Goal: Transaction & Acquisition: Purchase product/service

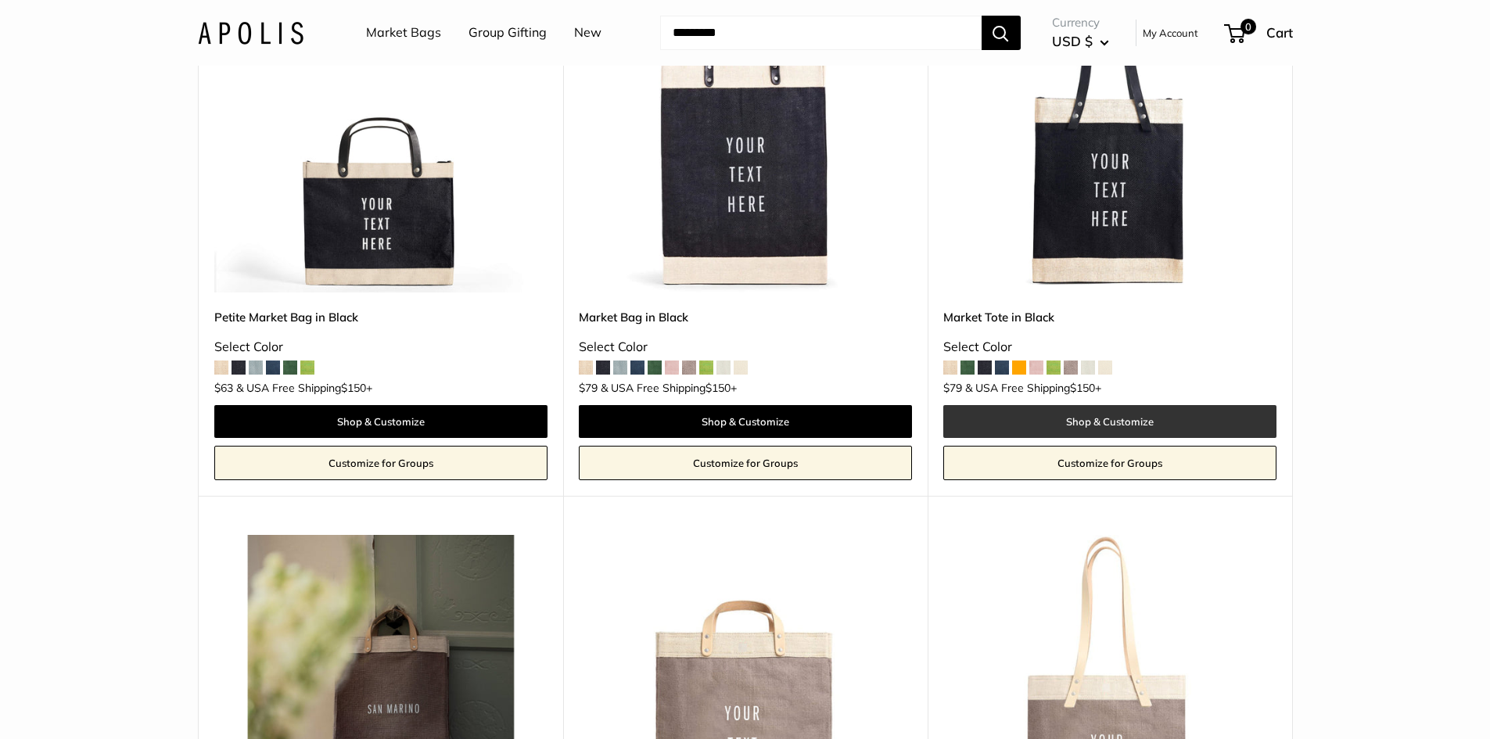
scroll to position [7119, 0]
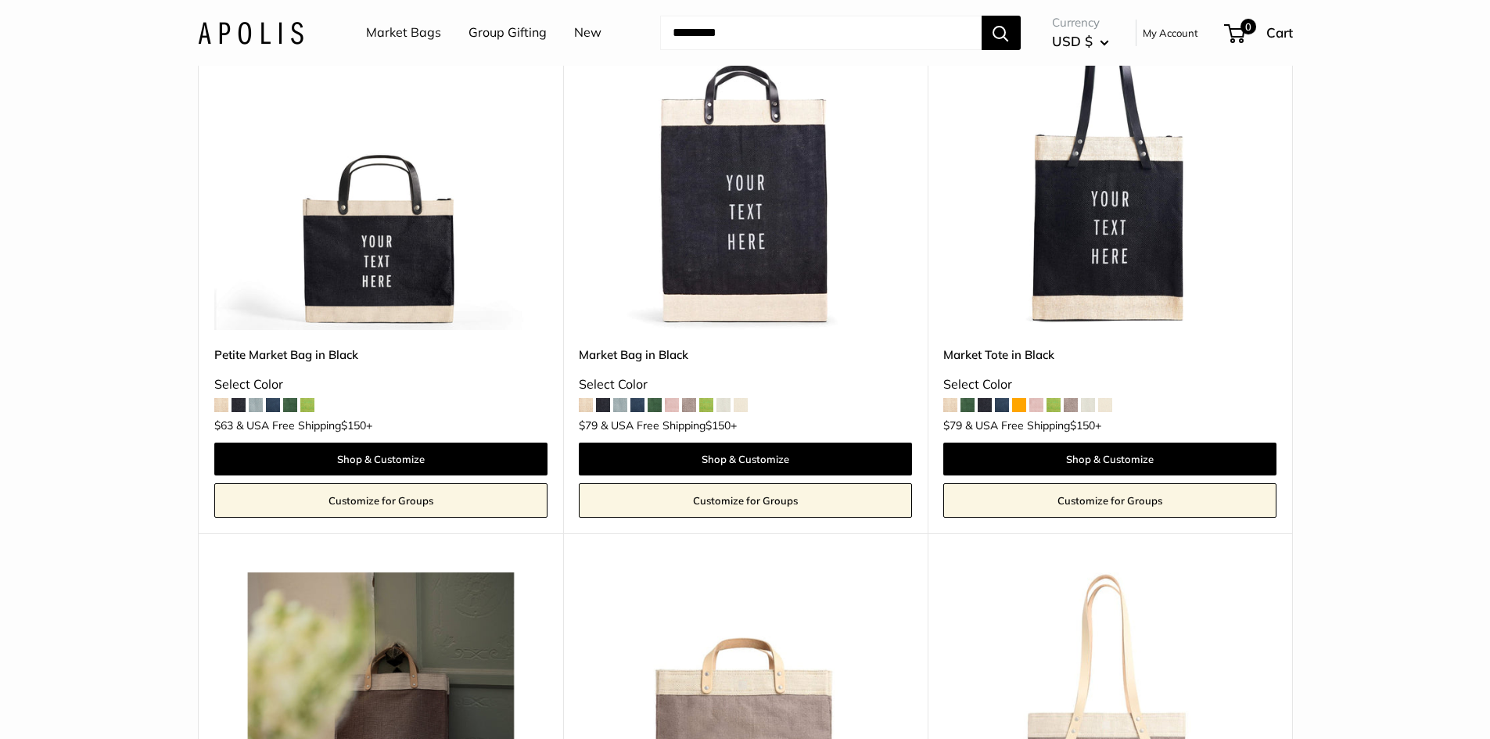
click at [0, 0] on img at bounding box center [0, 0] width 0 height 0
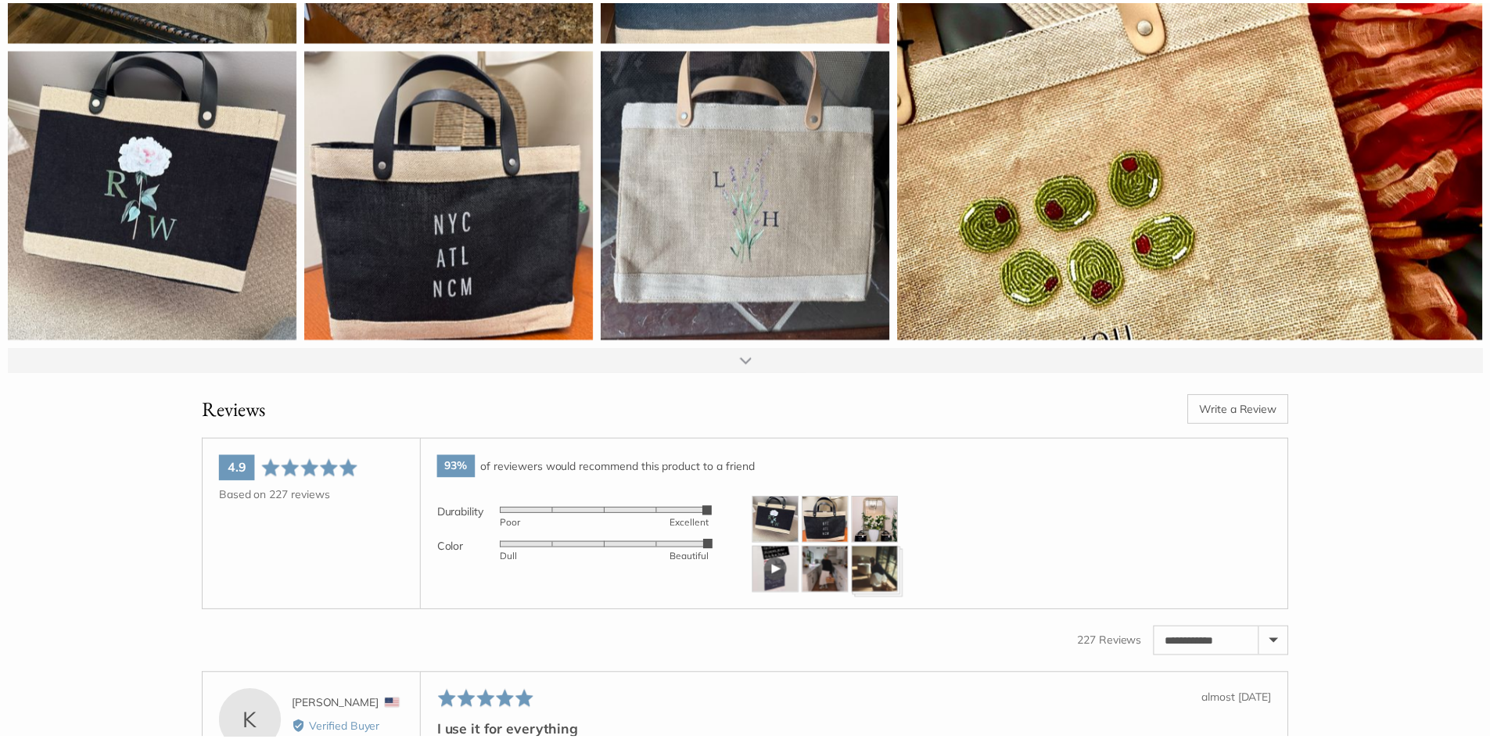
scroll to position [2269, 0]
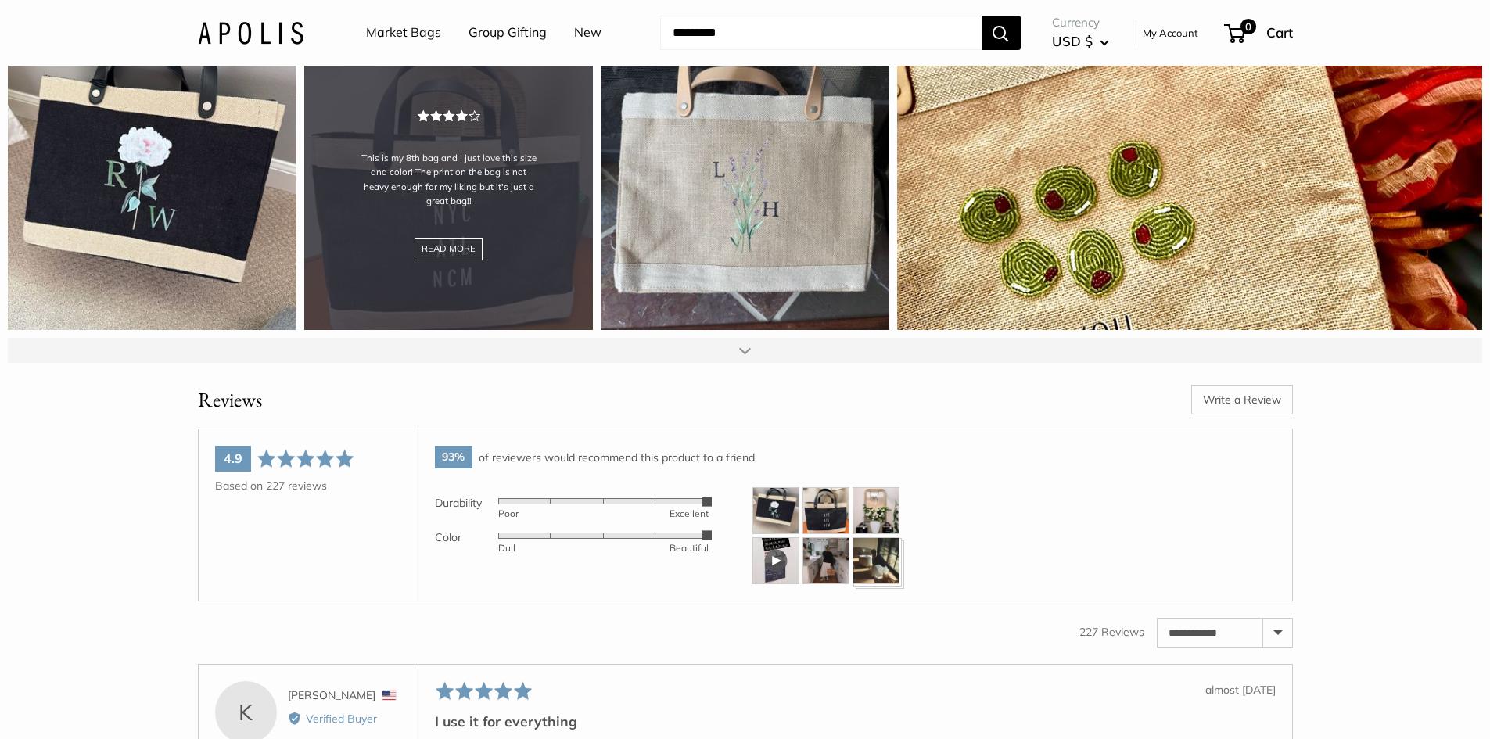
click at [469, 263] on div "This is my 8th bag and I just love this size and color! The print on the bag is…" at bounding box center [448, 185] width 289 height 289
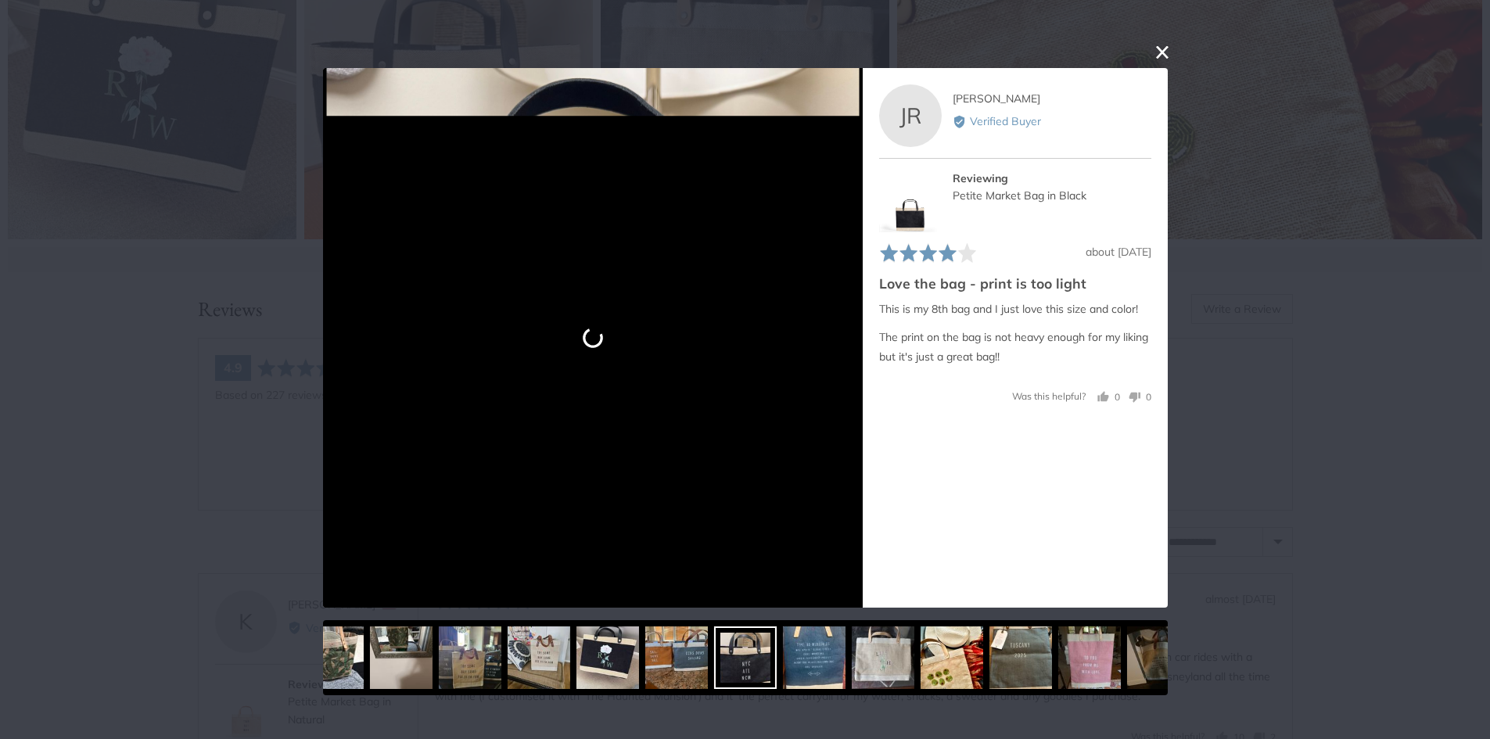
scroll to position [2347, 0]
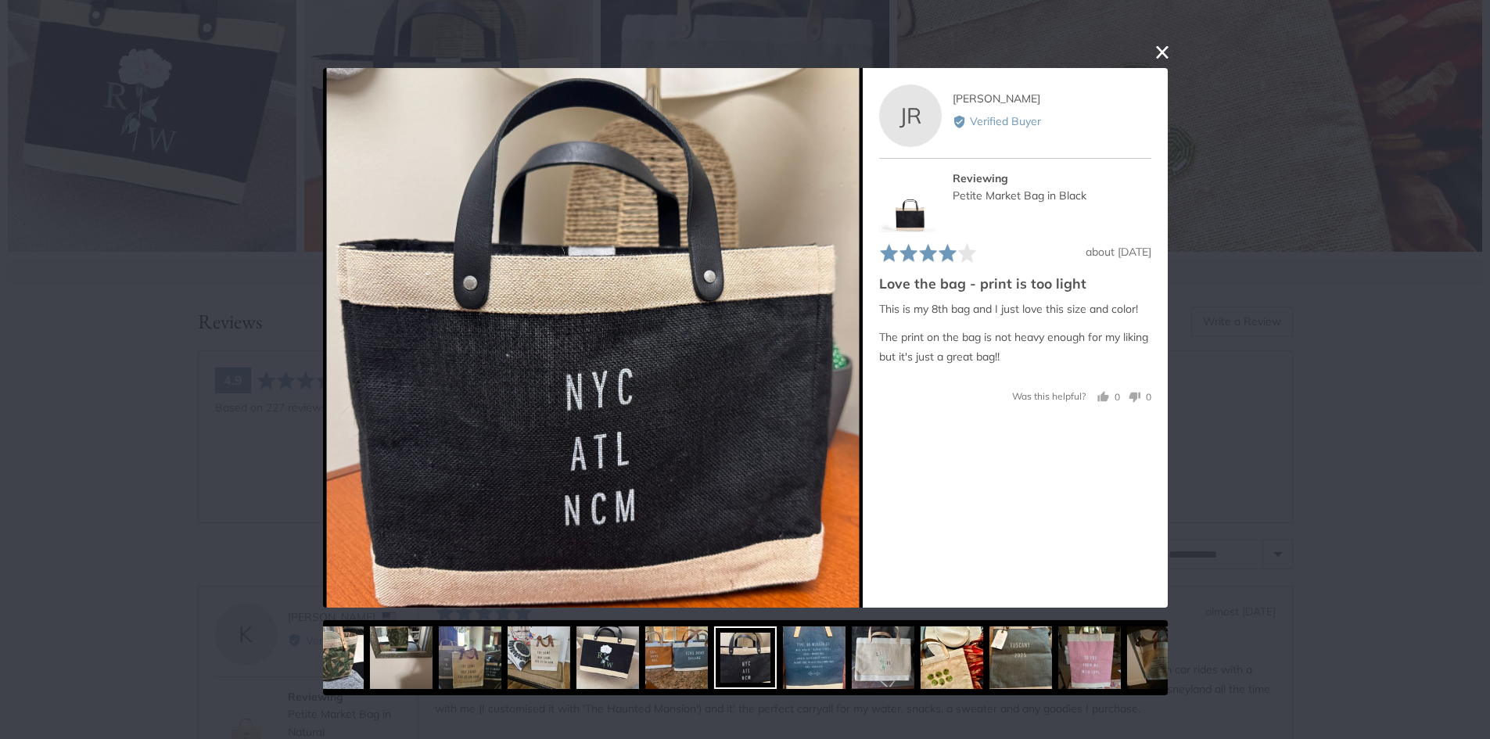
click at [1161, 45] on button "close this modal window" at bounding box center [1162, 52] width 19 height 19
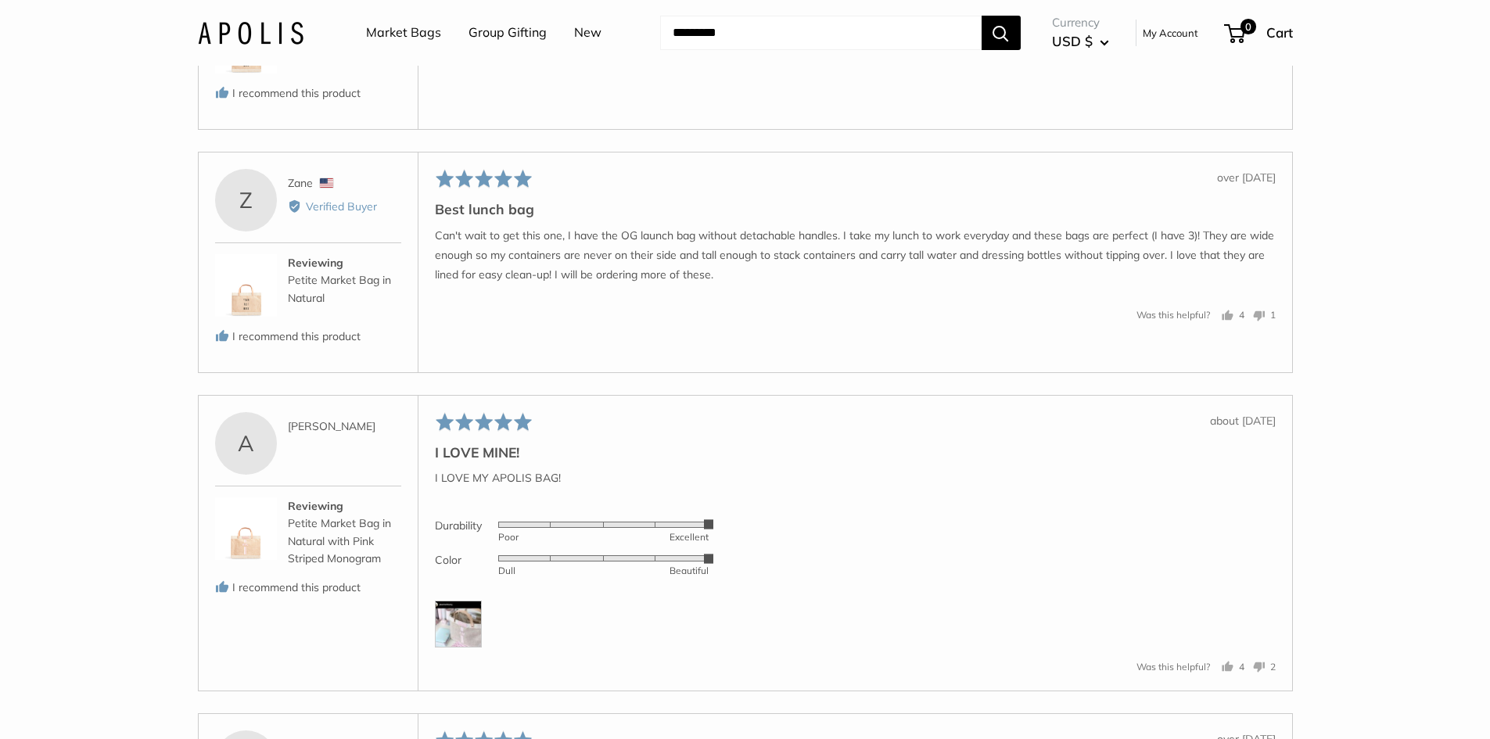
scroll to position [3286, 0]
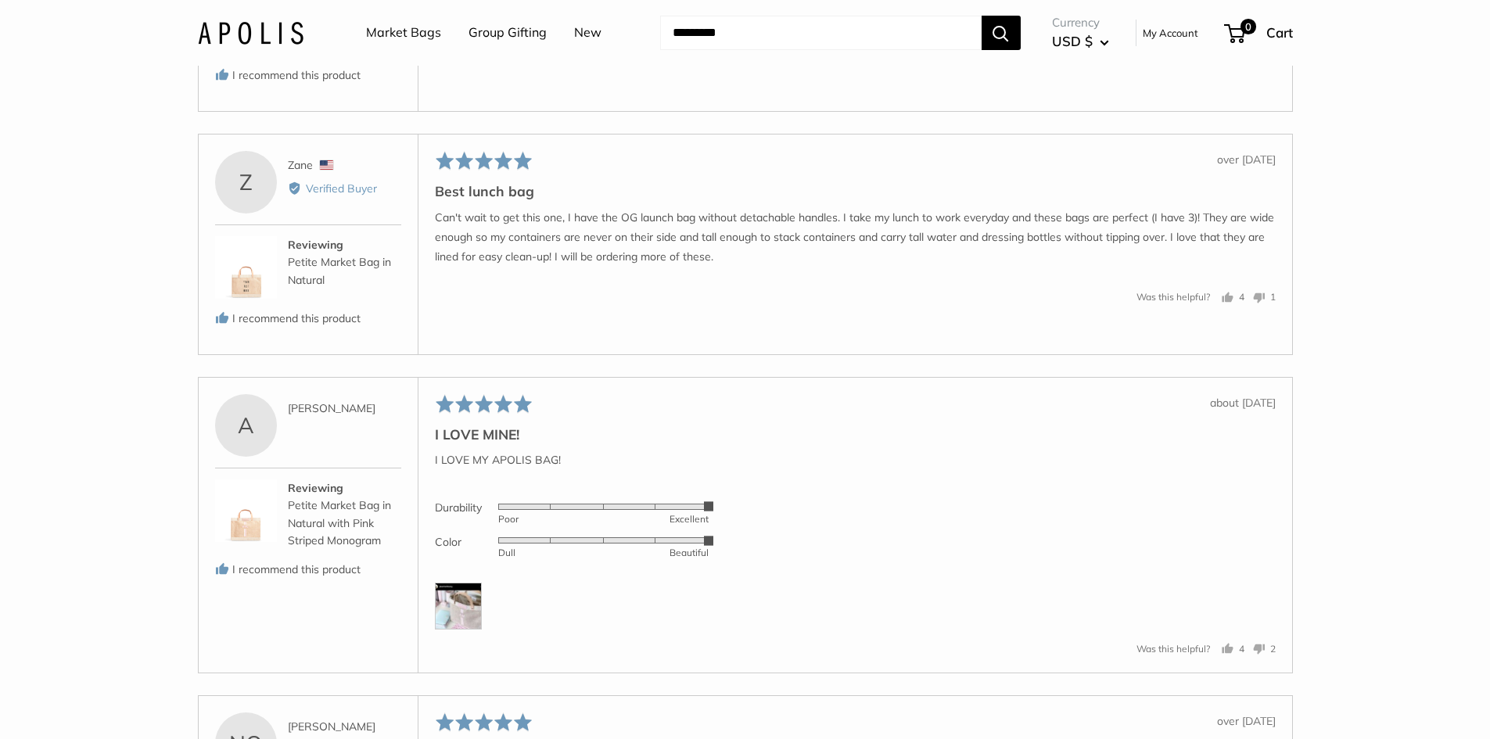
click at [455, 630] on img at bounding box center [458, 606] width 47 height 47
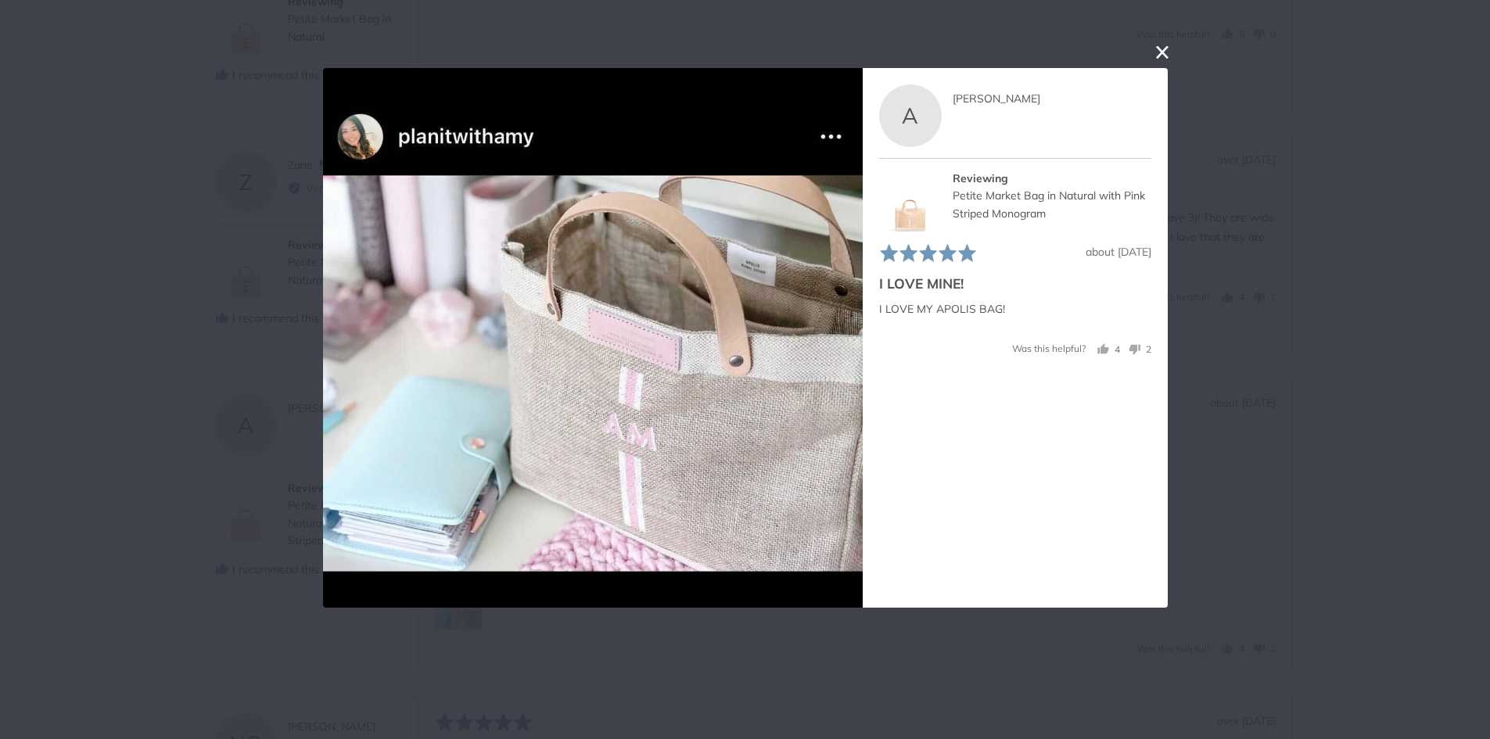
click at [1164, 52] on button "close this modal window" at bounding box center [1162, 52] width 19 height 19
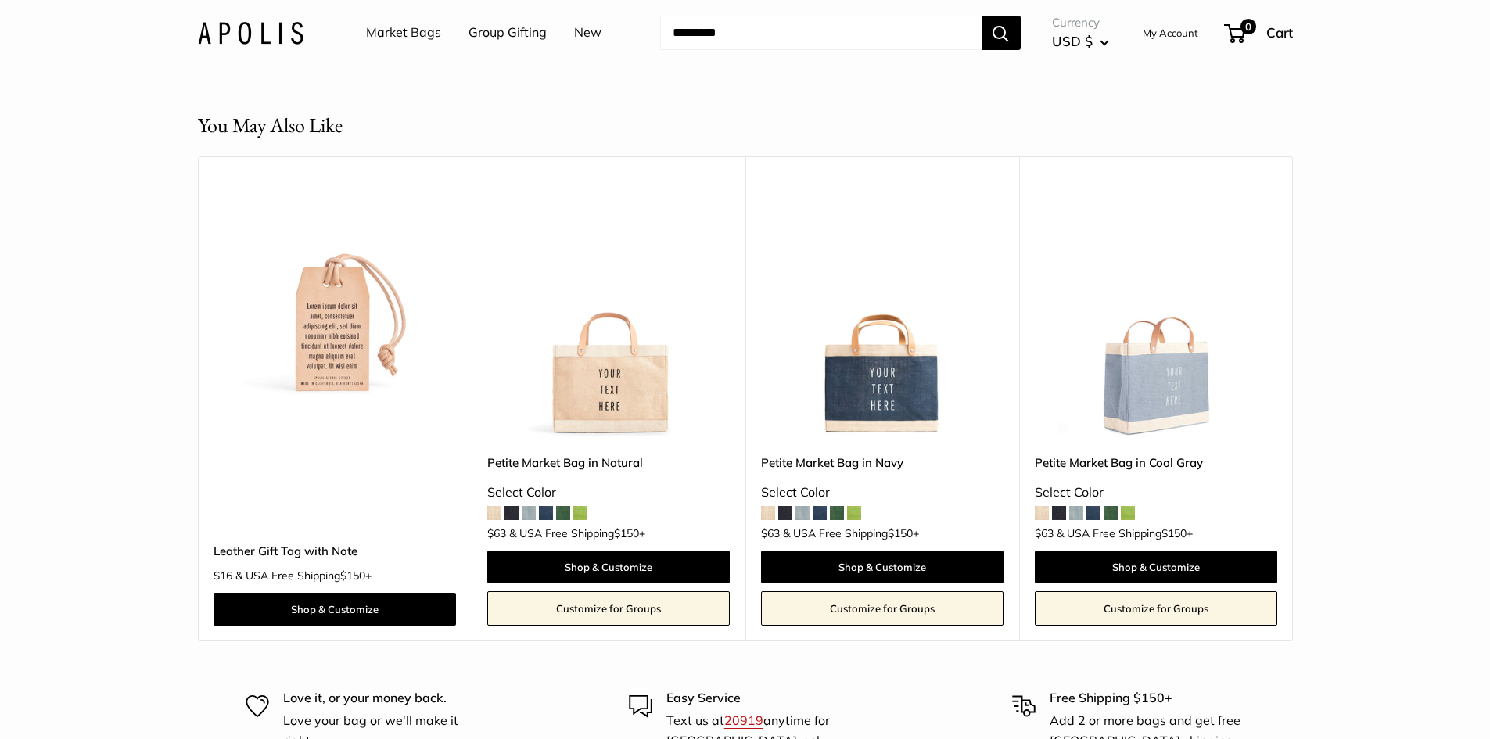
scroll to position [4303, 0]
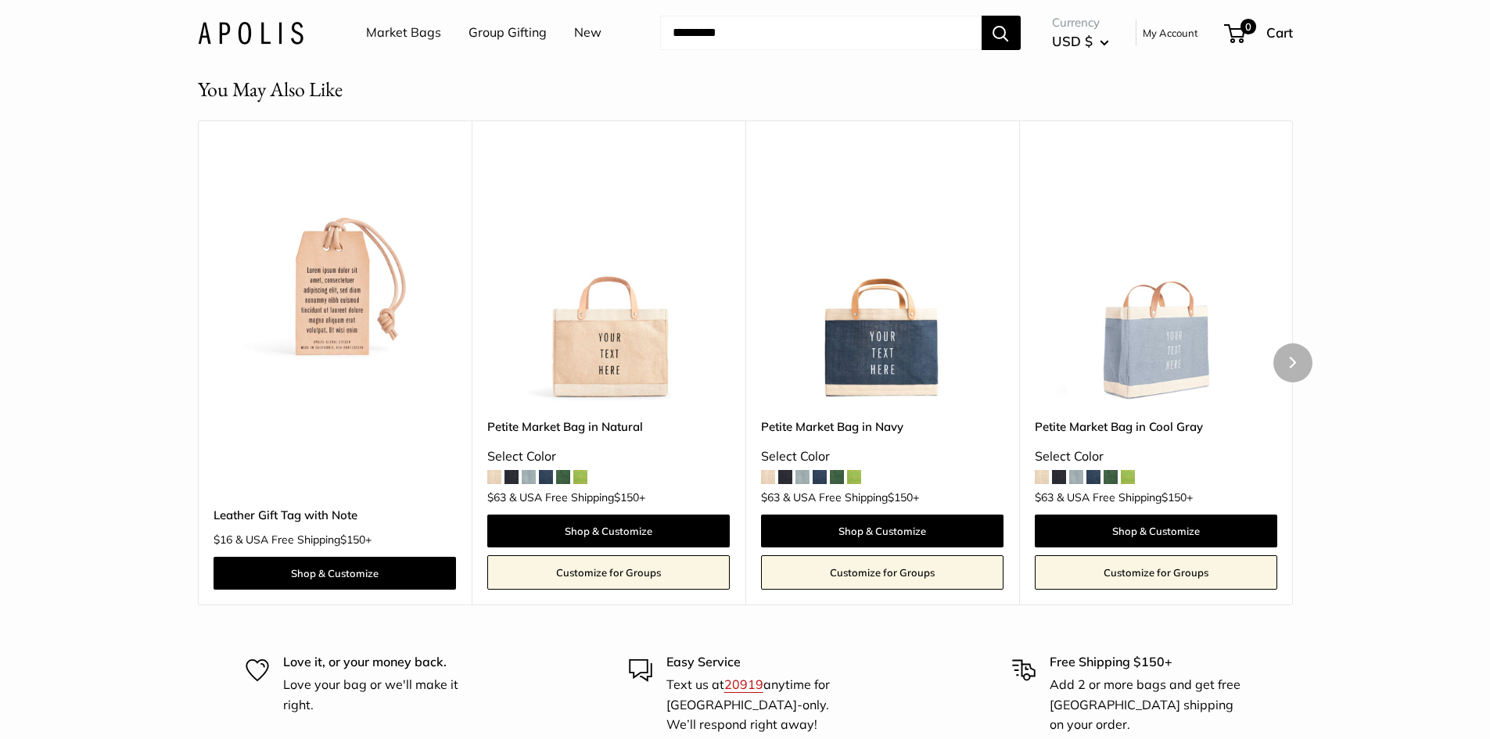
click at [566, 436] on link "Petite Market Bag in Natural" at bounding box center [608, 427] width 243 height 18
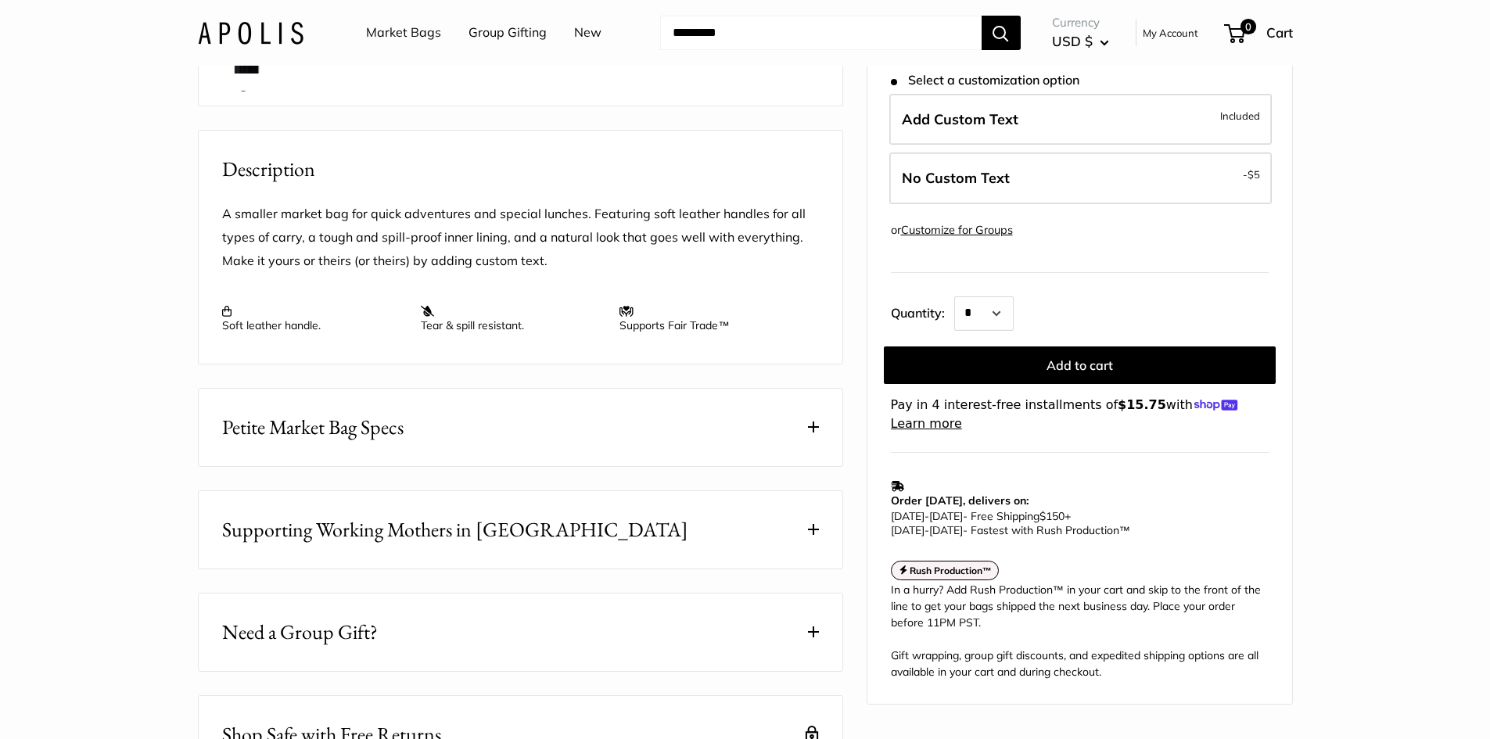
scroll to position [548, 0]
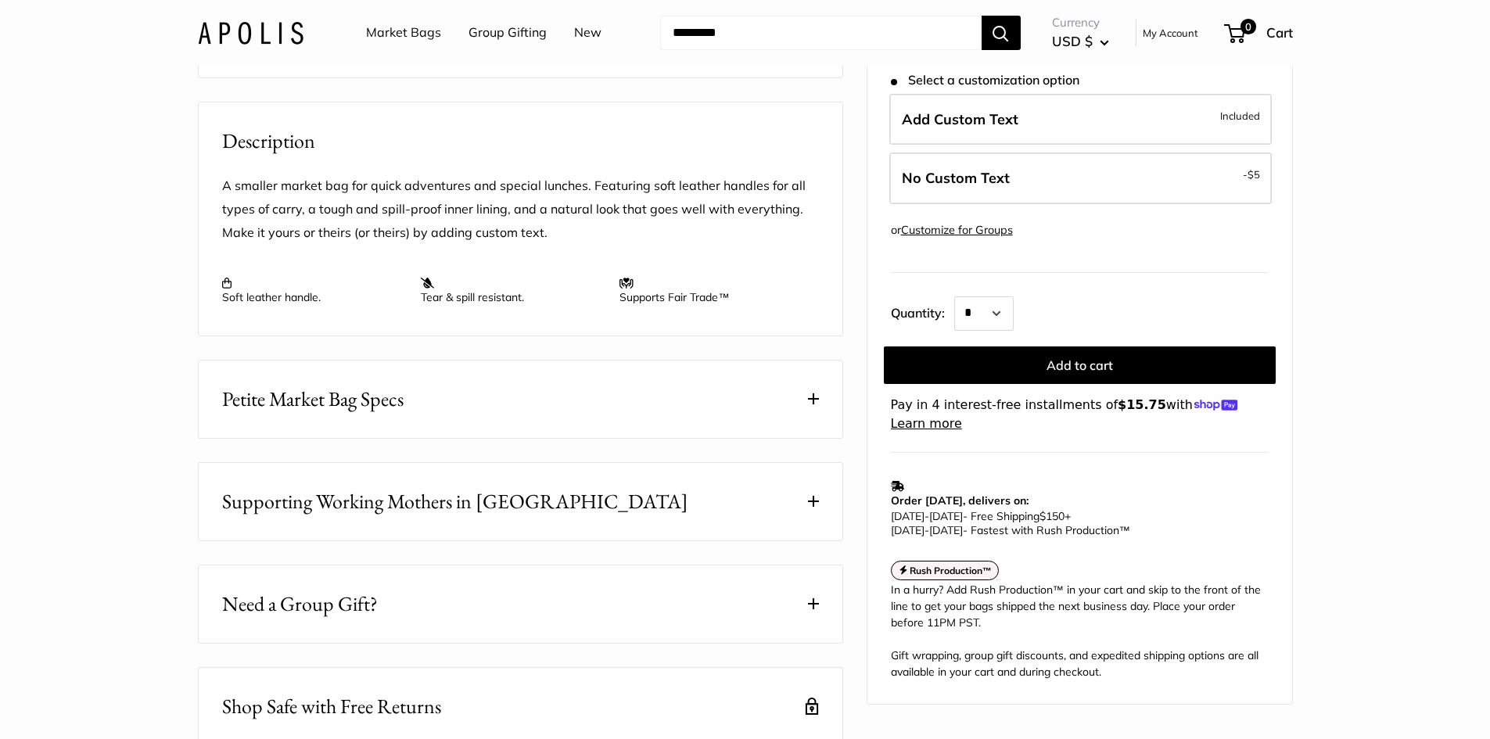
click at [821, 424] on button "Petite Market Bag Specs" at bounding box center [521, 399] width 644 height 77
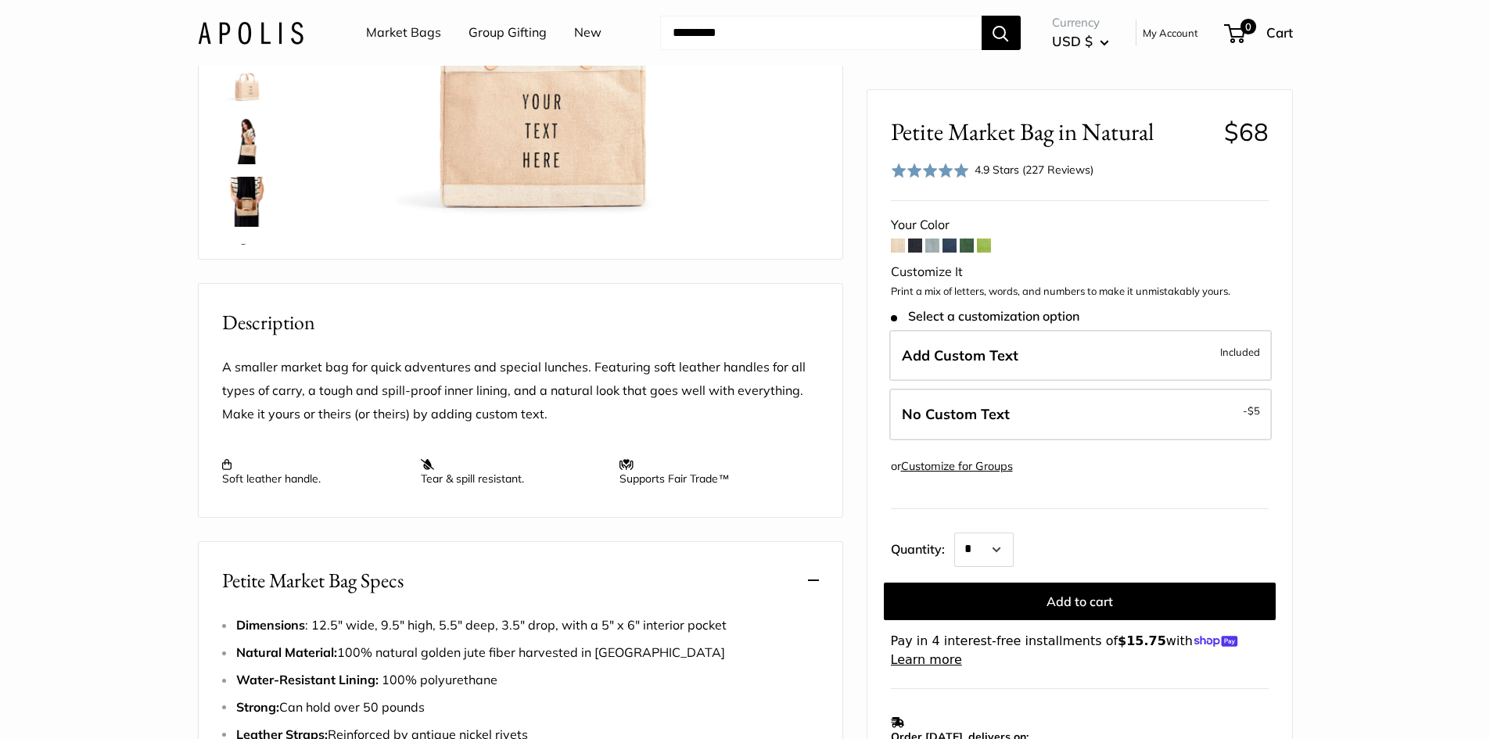
scroll to position [0, 0]
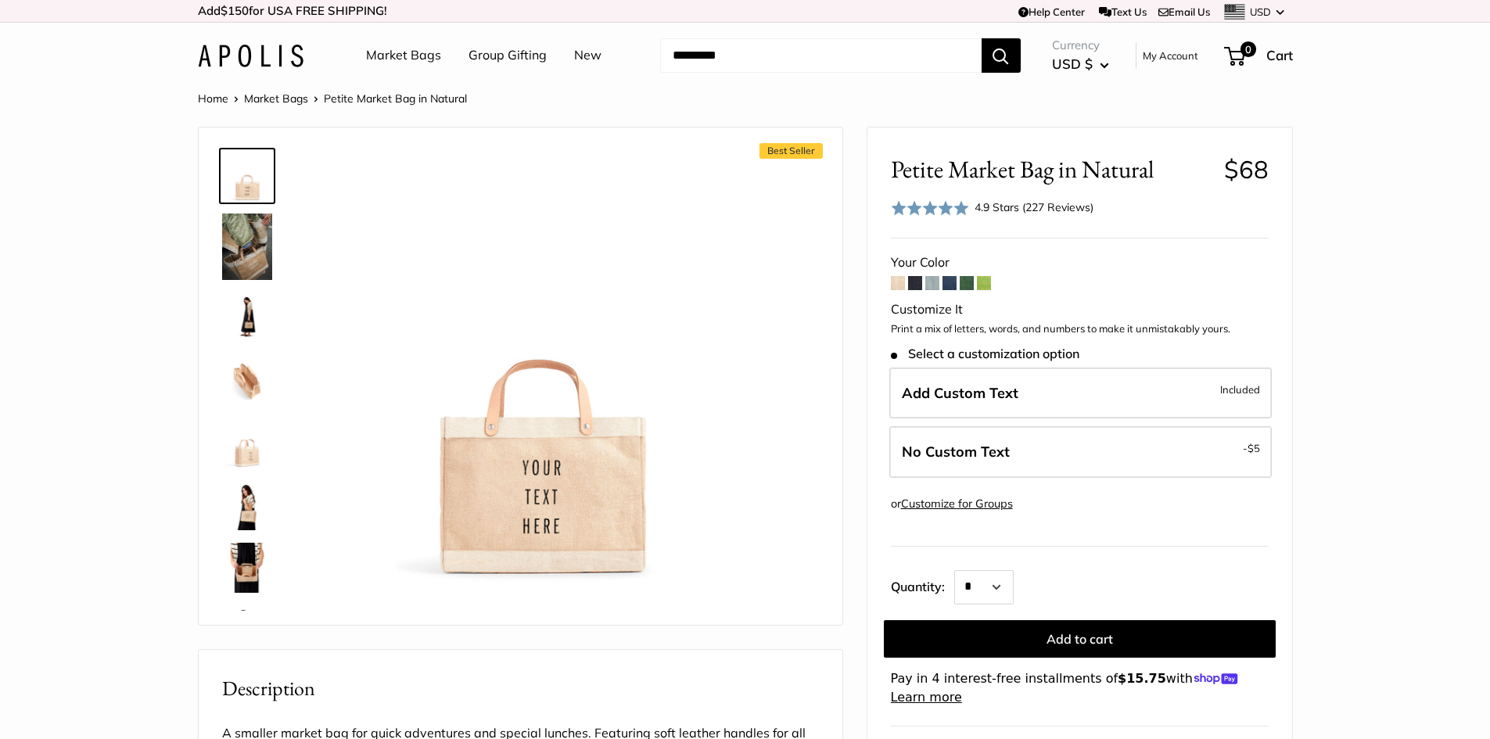
click at [254, 390] on img at bounding box center [247, 380] width 50 height 50
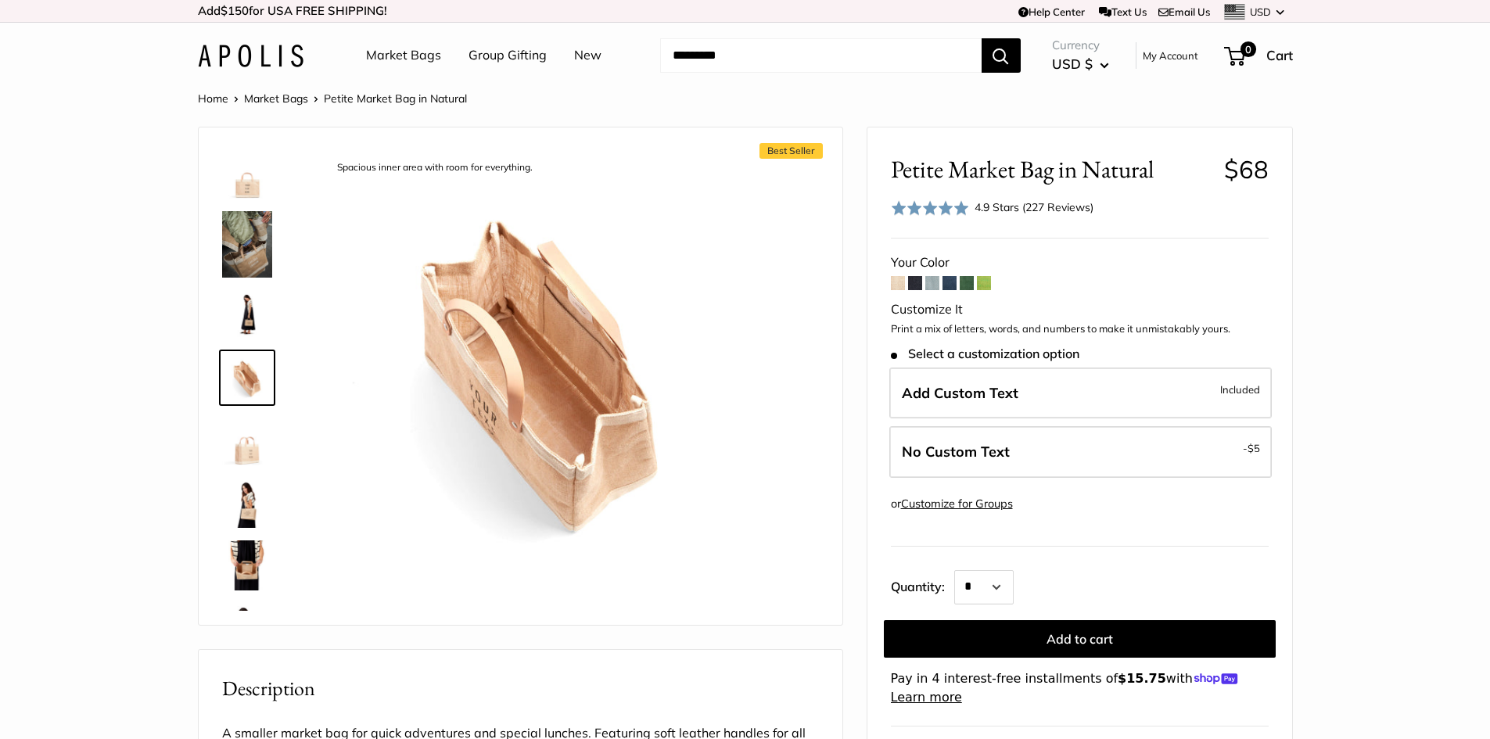
click at [244, 193] on img at bounding box center [247, 174] width 50 height 50
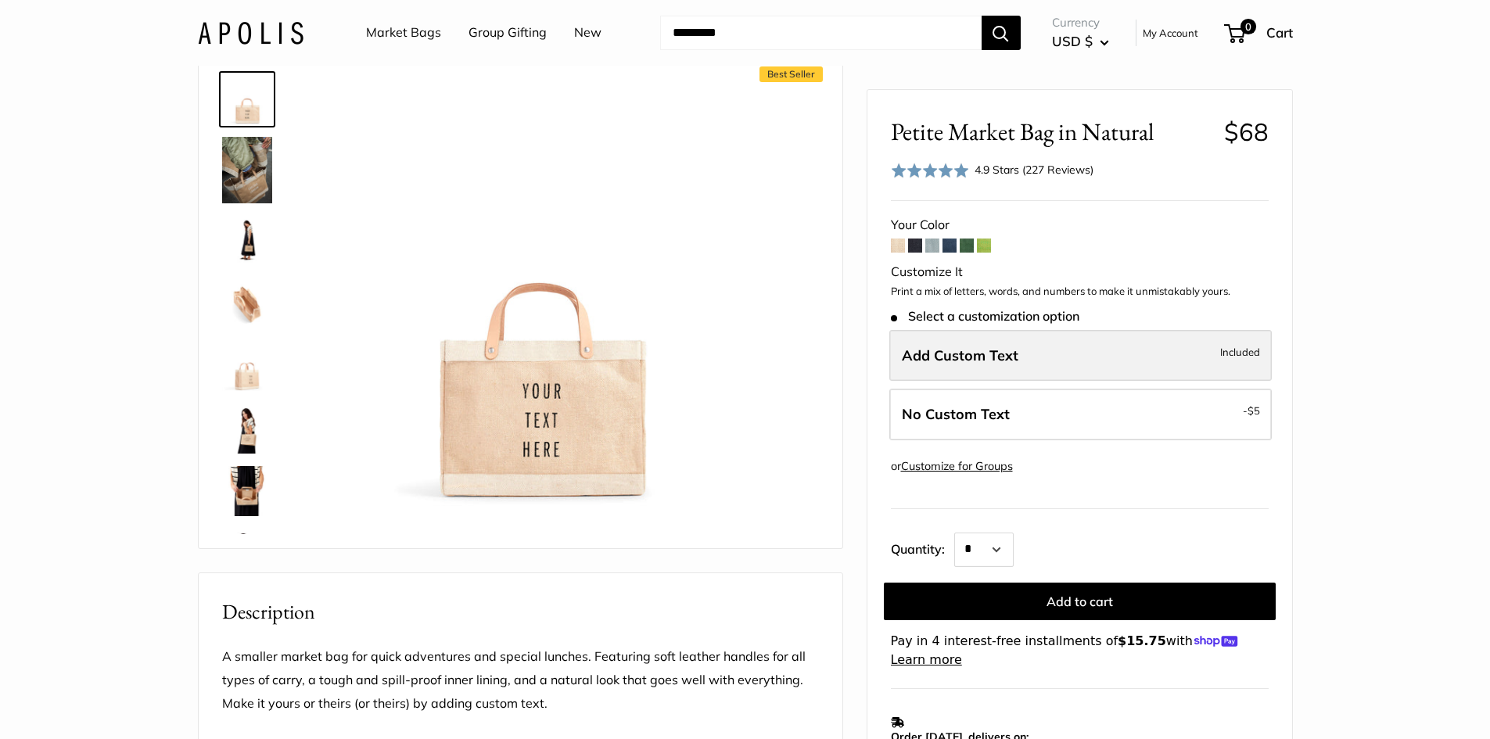
scroll to position [0, 0]
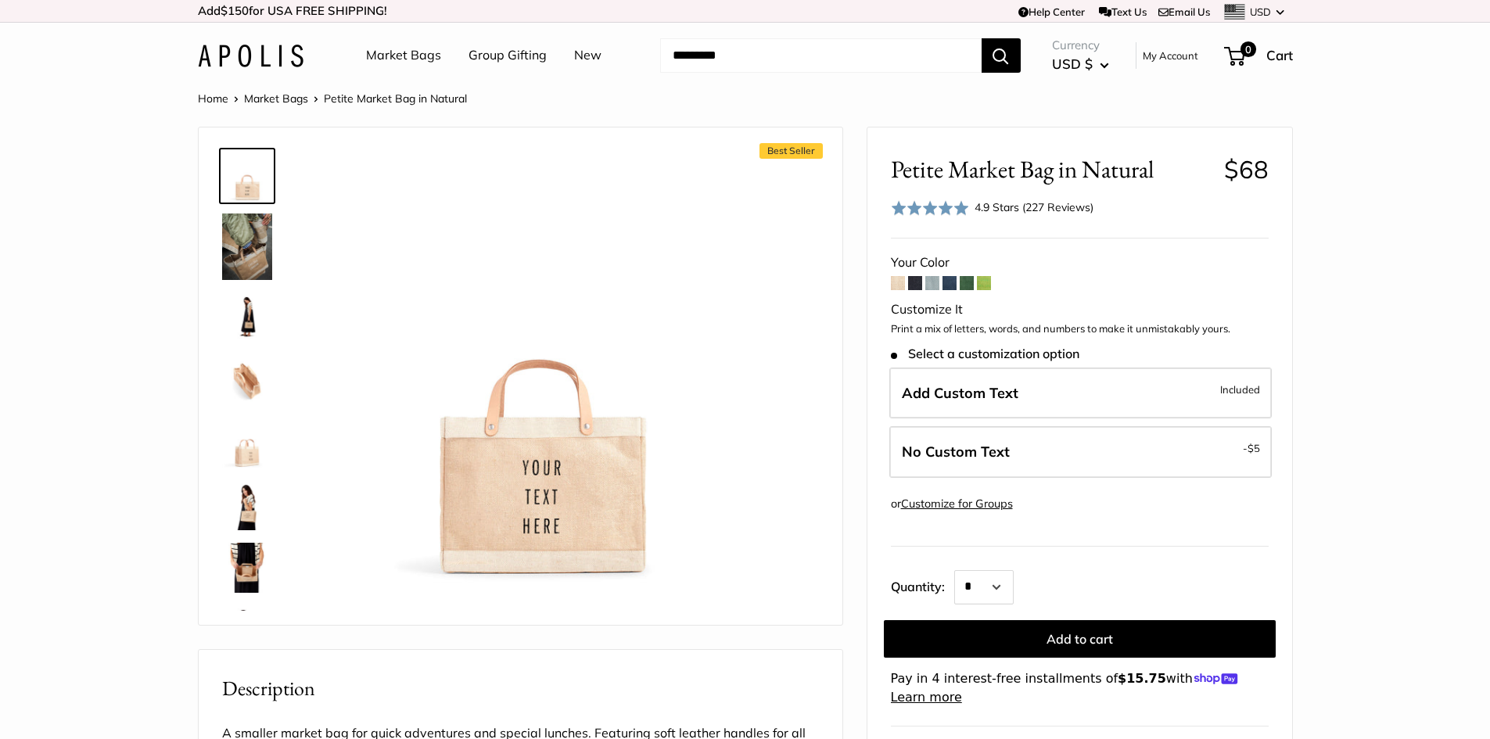
click at [950, 285] on span at bounding box center [950, 283] width 14 height 14
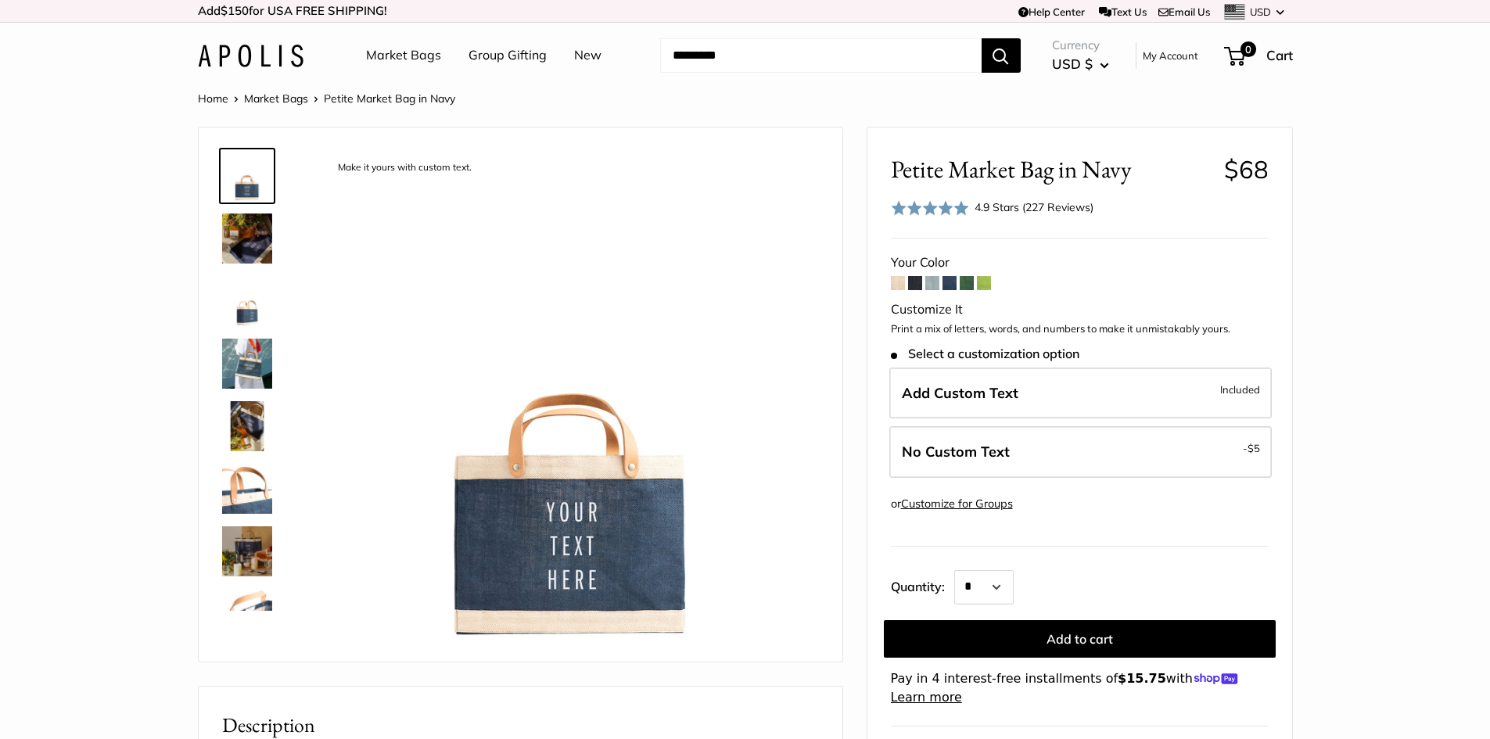
click at [260, 98] on link "Market Bags" at bounding box center [276, 99] width 64 height 14
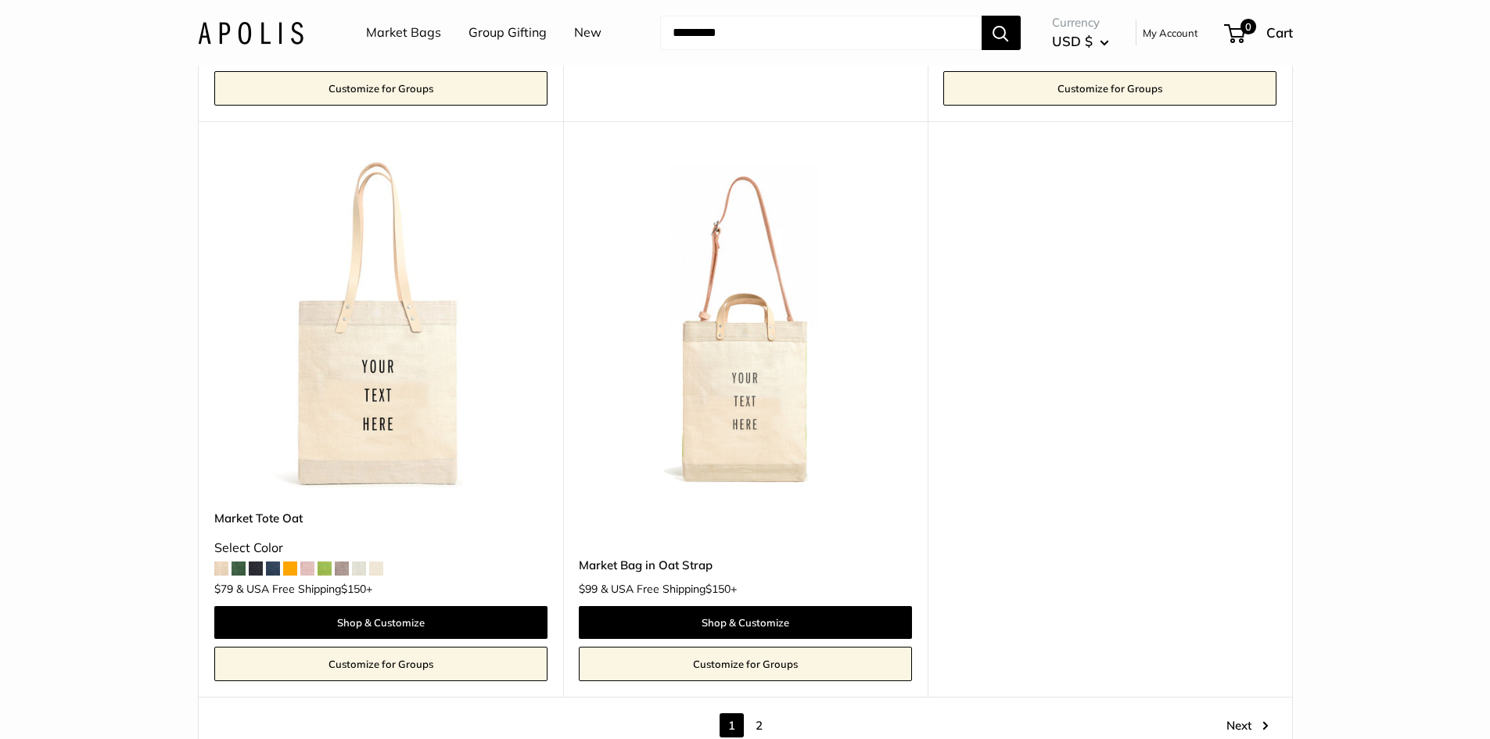
scroll to position [8762, 0]
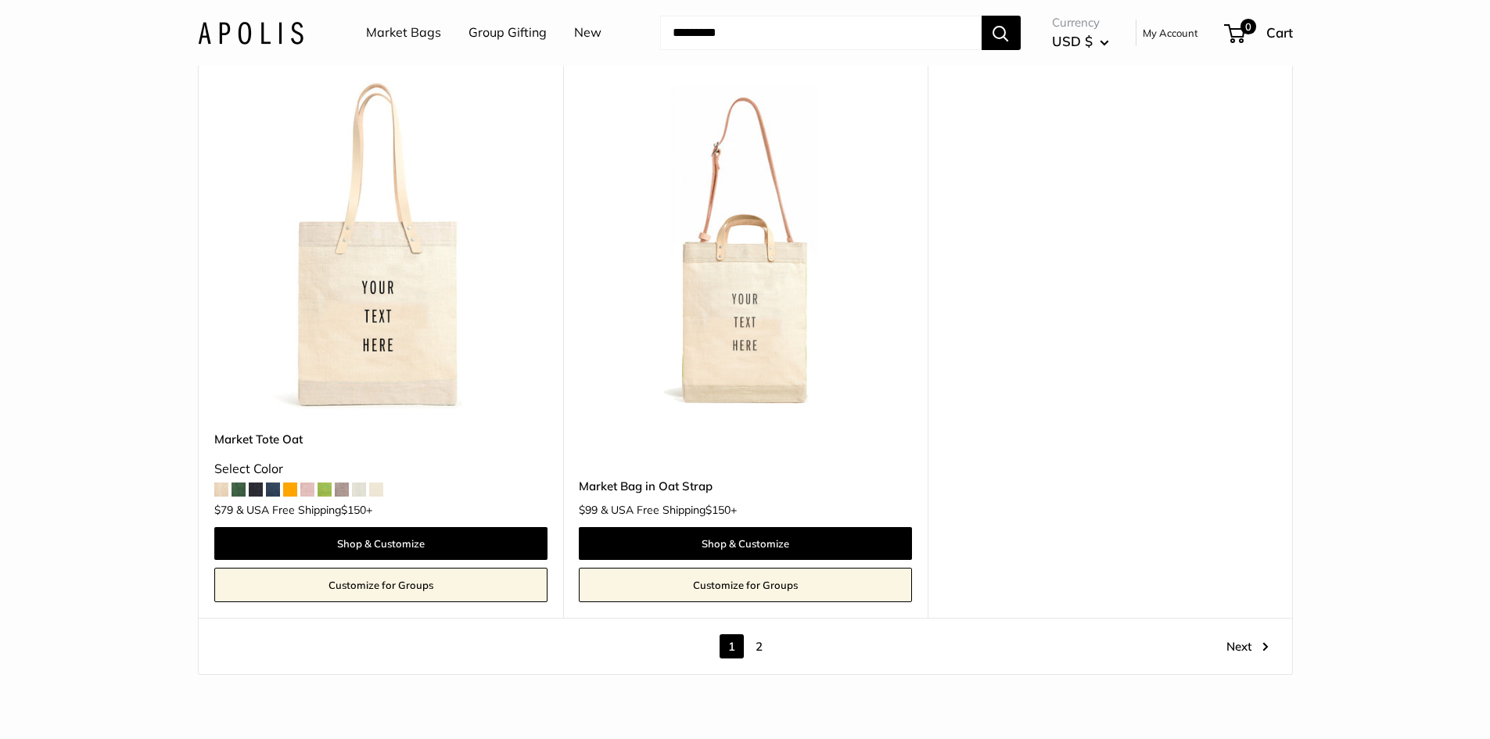
click at [762, 649] on link "2" at bounding box center [759, 646] width 24 height 24
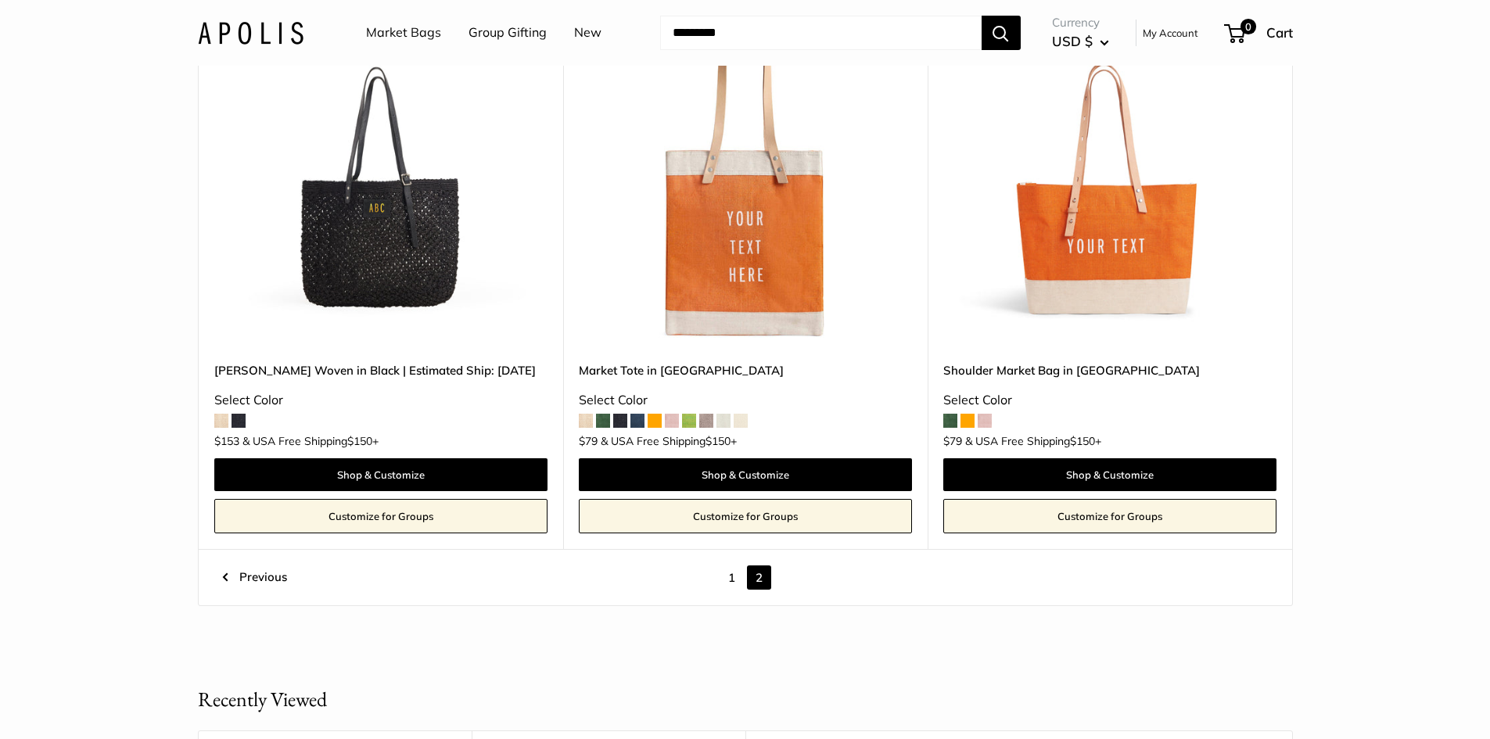
scroll to position [1421, 0]
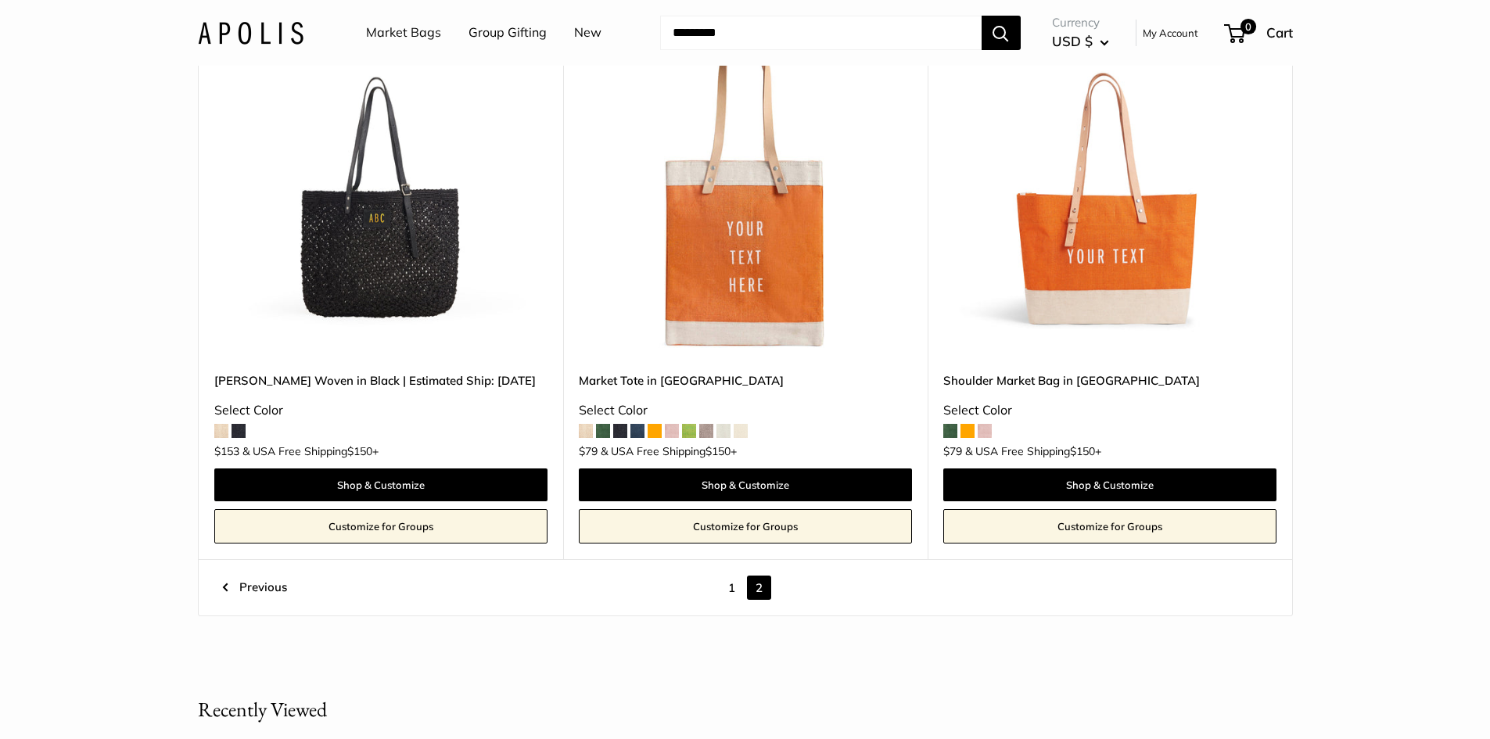
click at [224, 590] on link "Previous" at bounding box center [254, 588] width 65 height 24
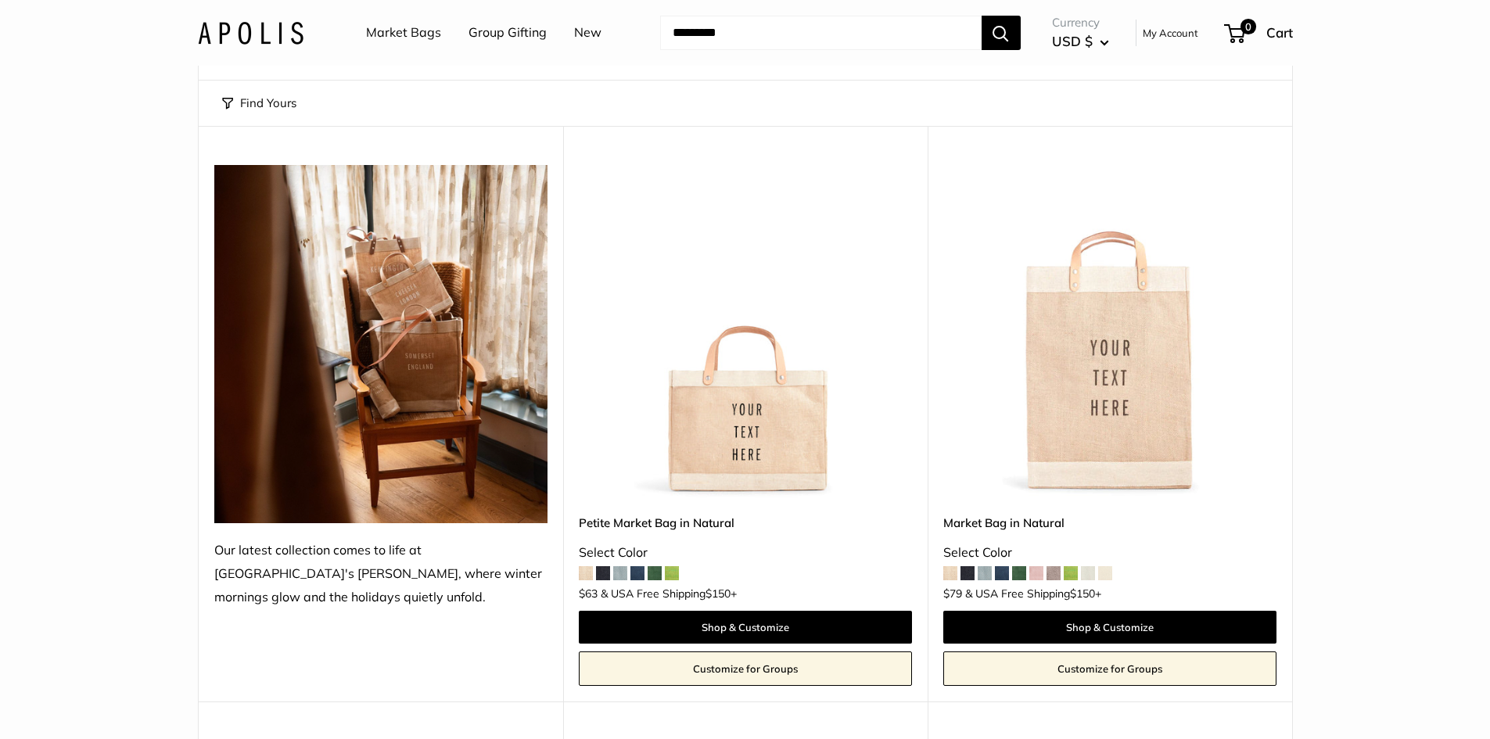
scroll to position [198, 0]
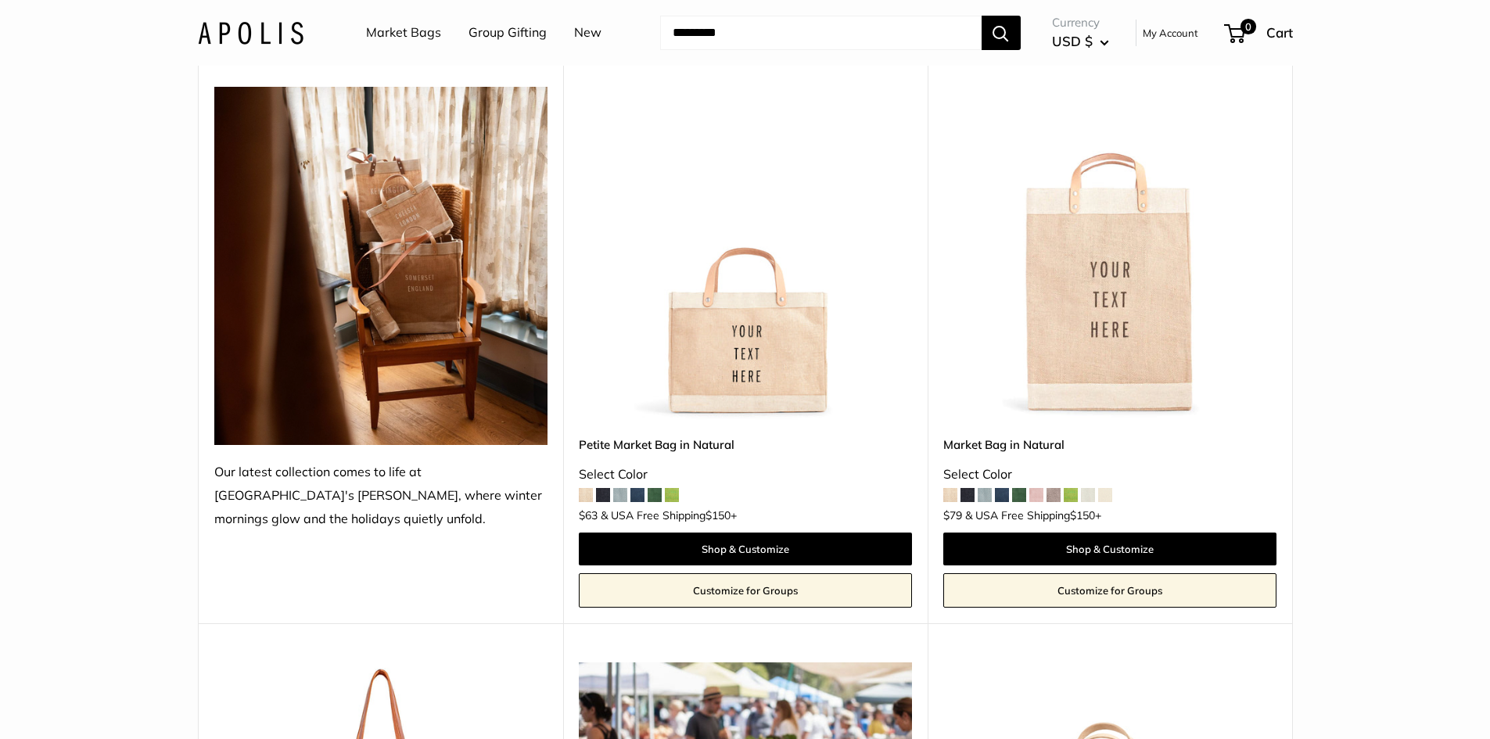
click at [638, 445] on link "Petite Market Bag in Natural" at bounding box center [745, 445] width 333 height 18
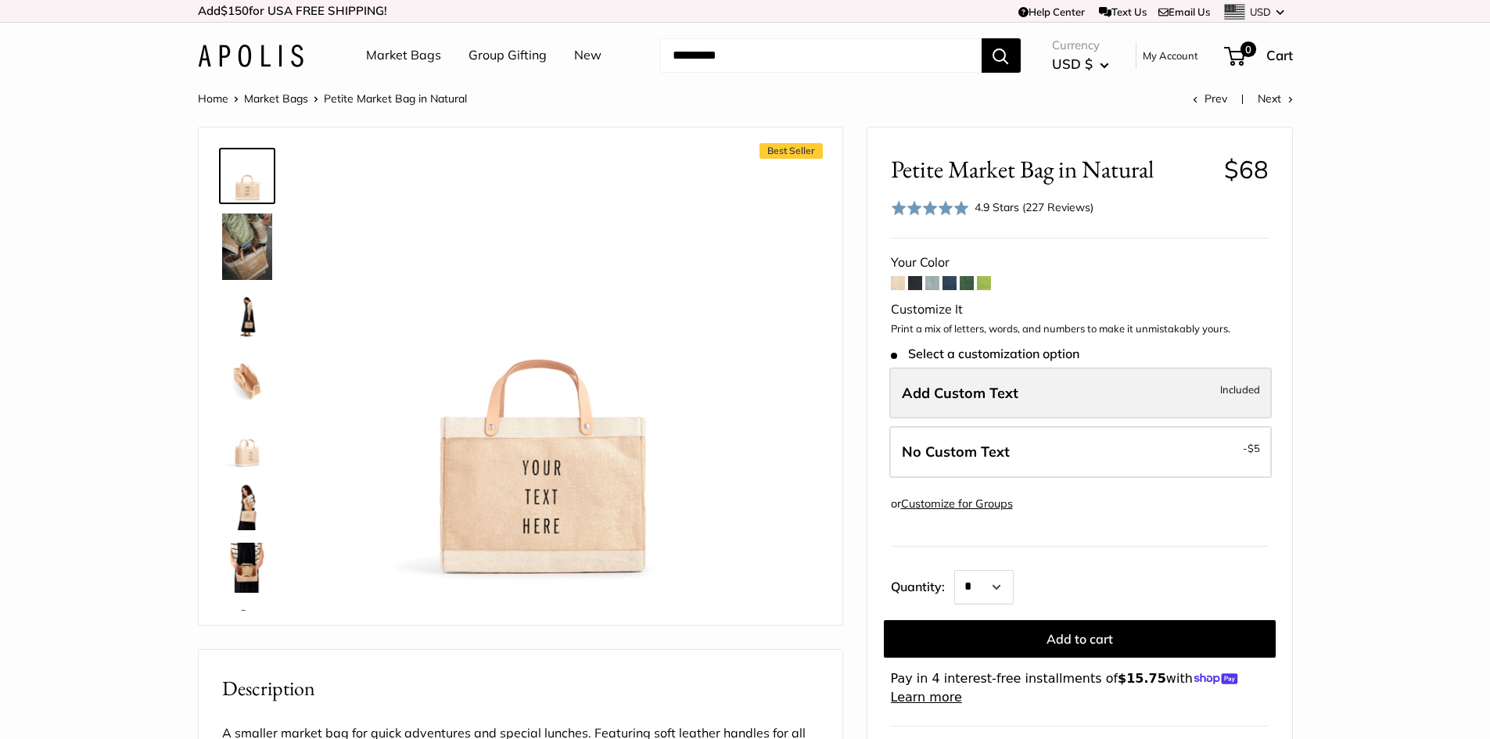
click at [1017, 394] on label "Add Custom Text Included" at bounding box center [1080, 394] width 383 height 52
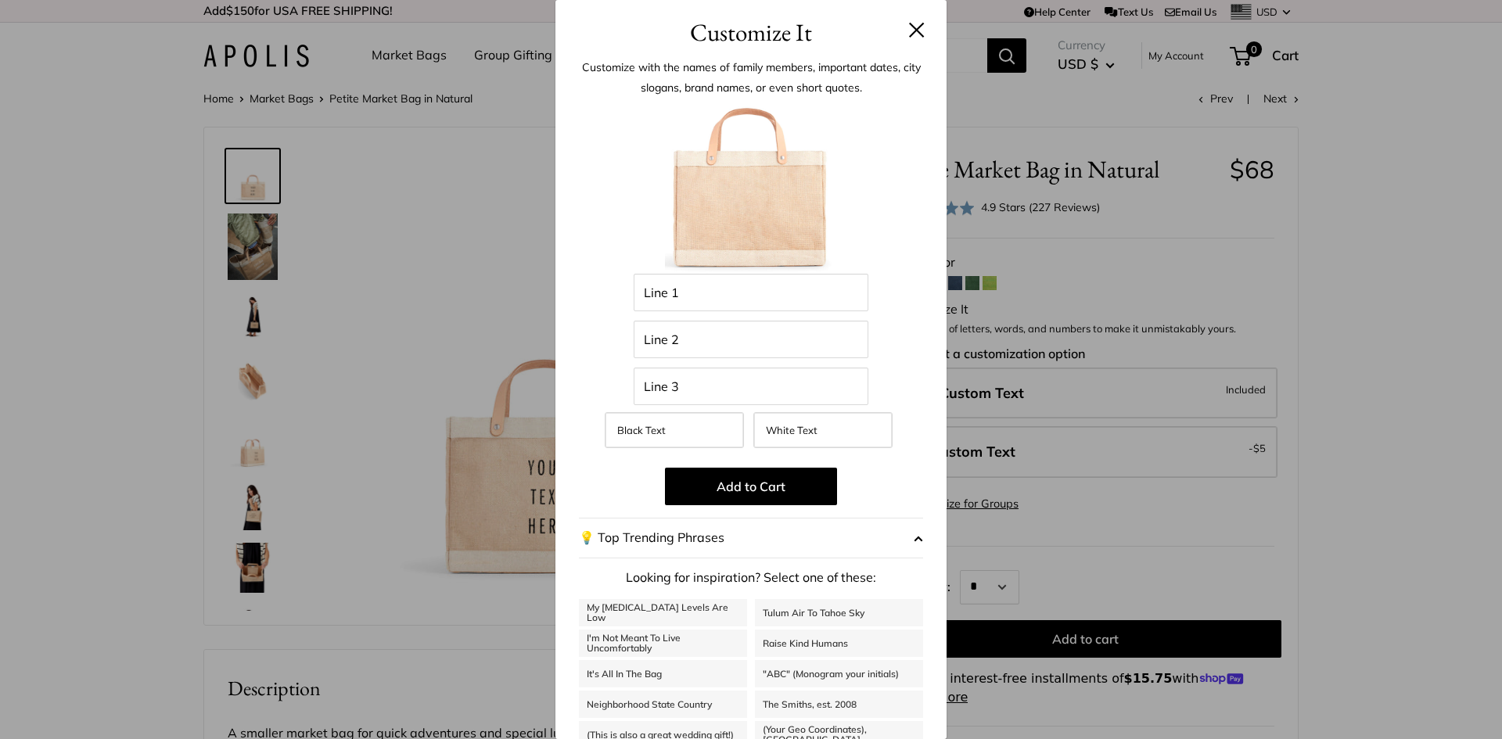
click at [909, 24] on button at bounding box center [917, 30] width 16 height 16
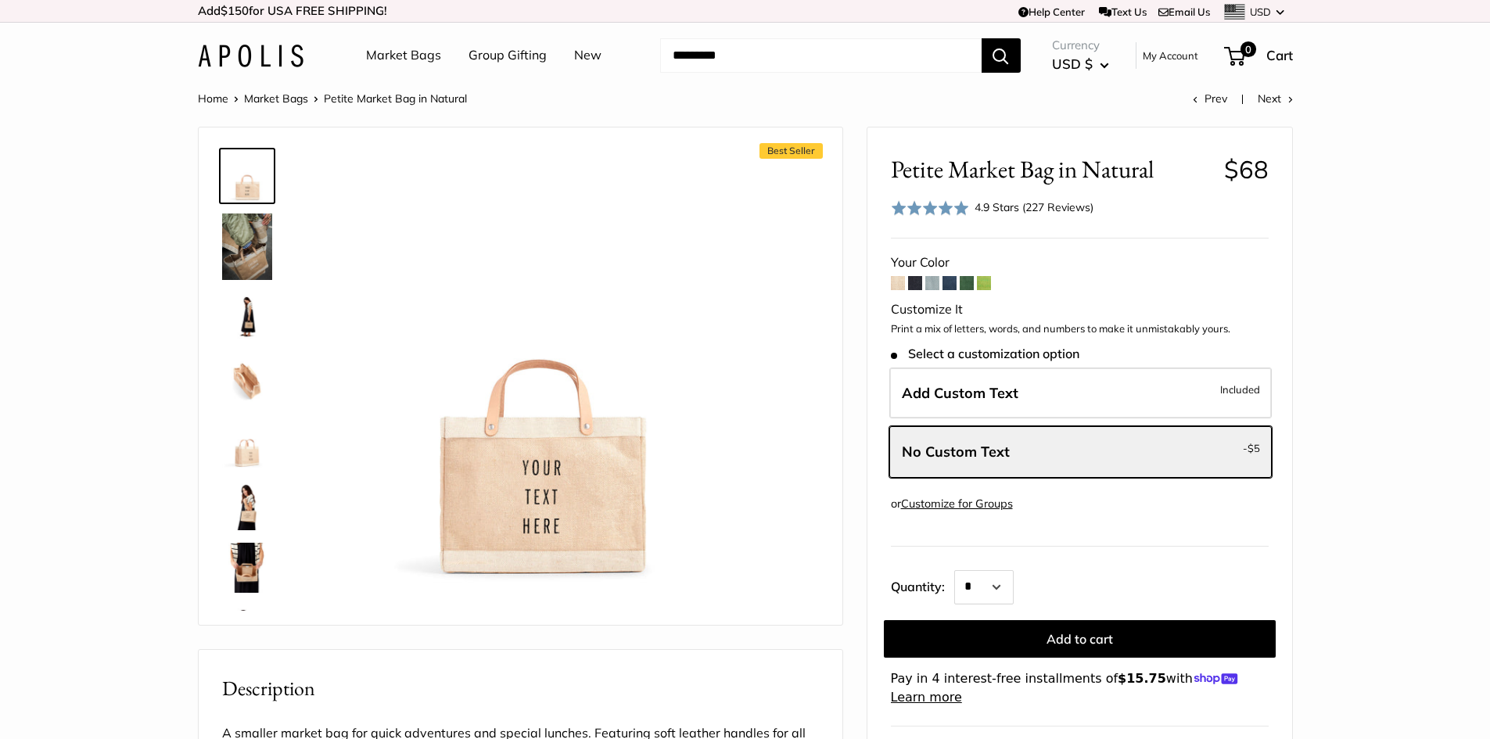
click at [948, 284] on span at bounding box center [950, 283] width 14 height 14
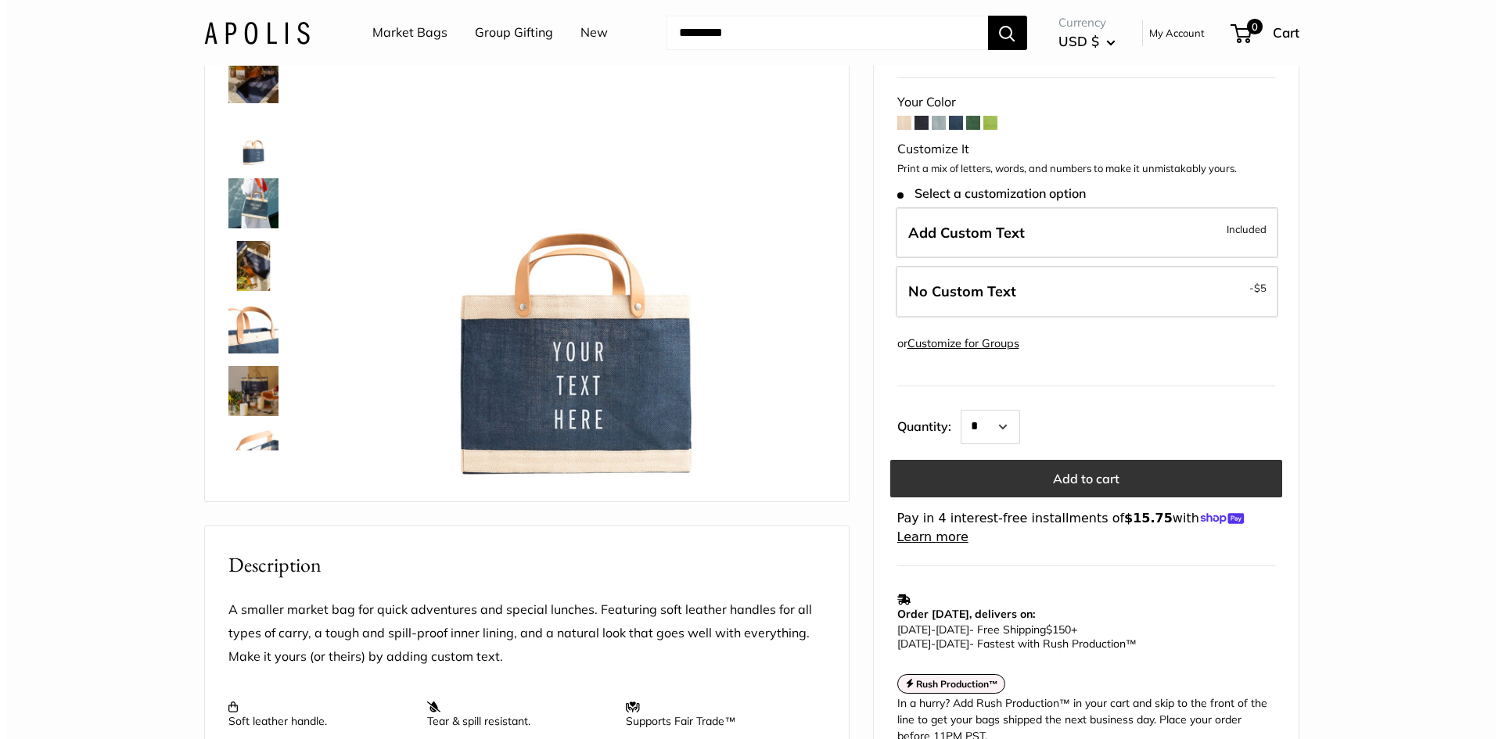
scroll to position [78, 0]
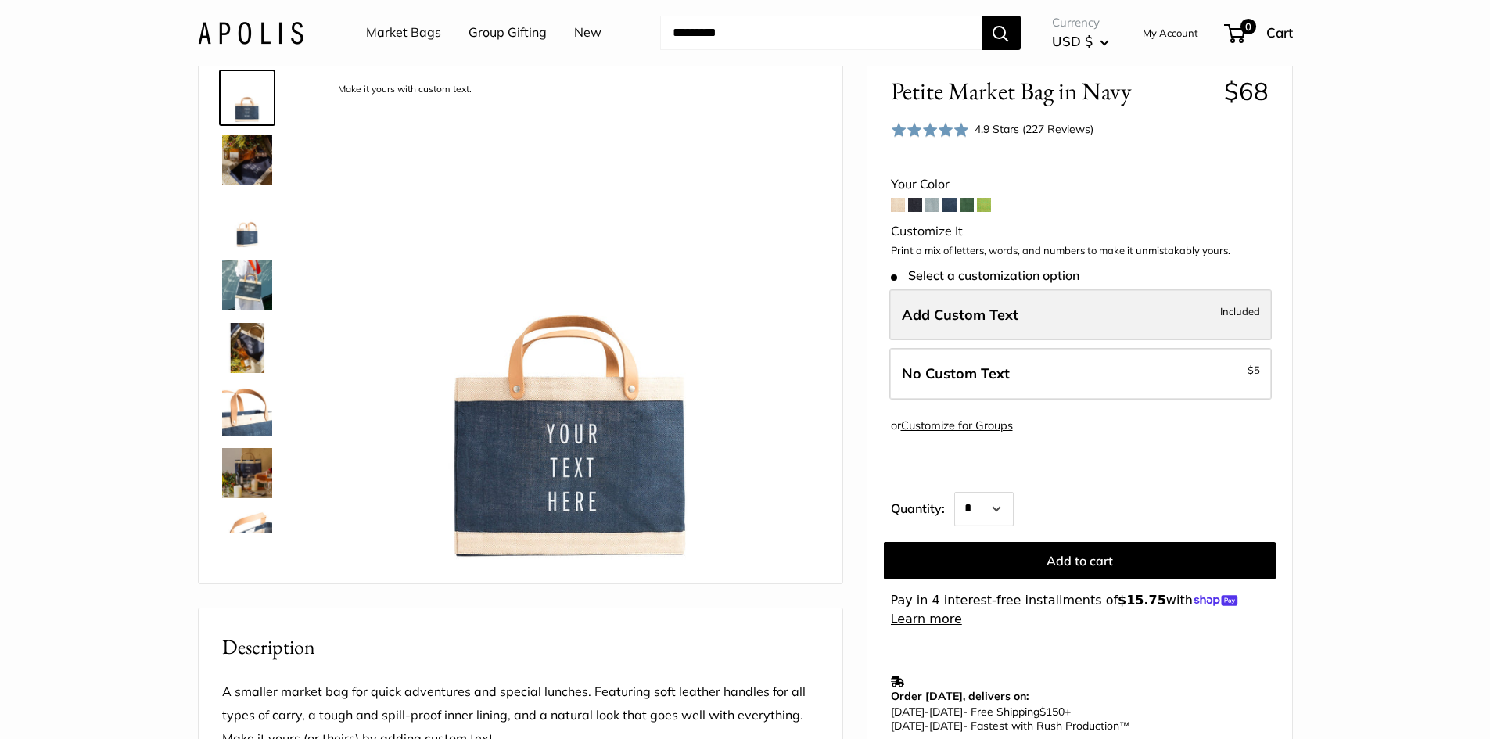
click at [1072, 317] on label "Add Custom Text Included" at bounding box center [1080, 315] width 383 height 52
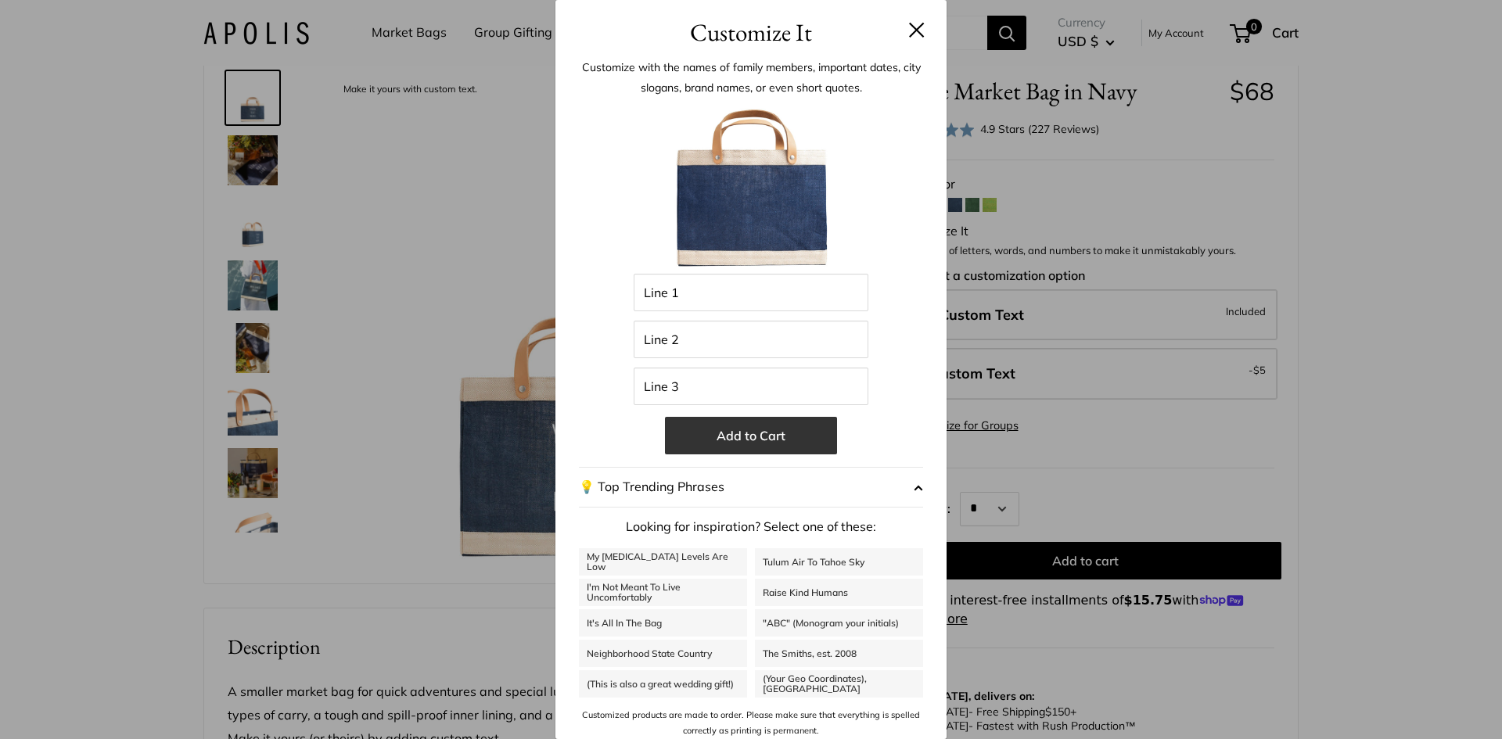
scroll to position [6, 0]
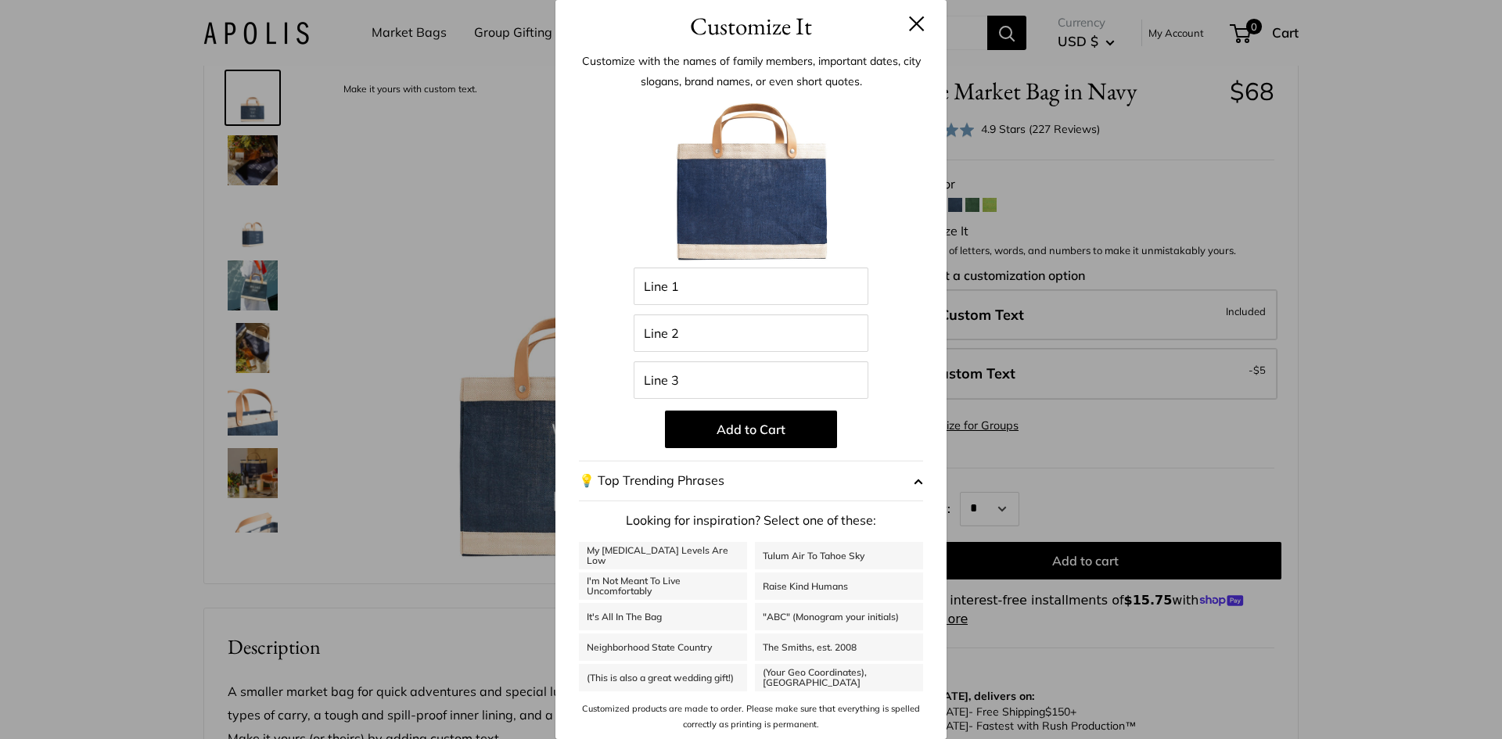
click at [914, 482] on span "button" at bounding box center [918, 480] width 9 height 23
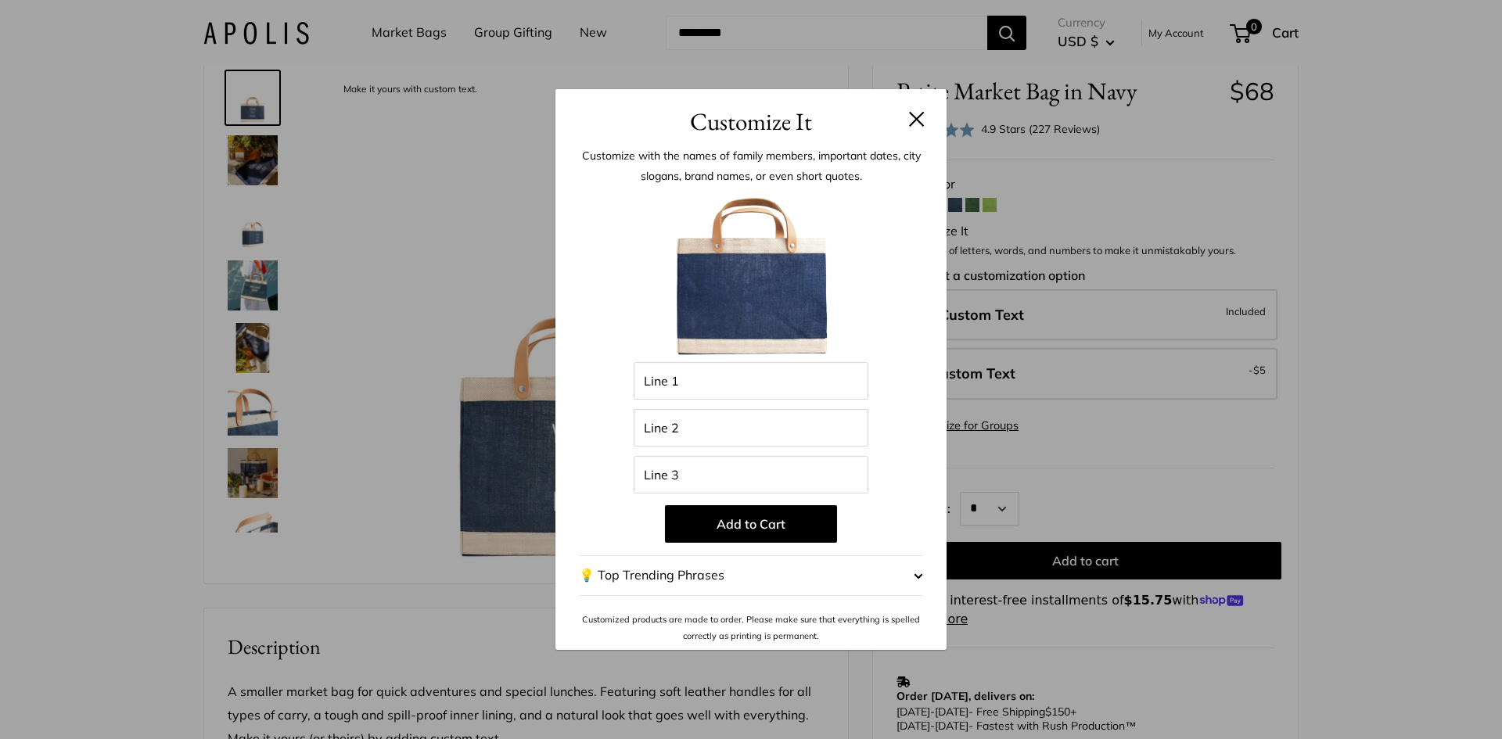
scroll to position [0, 0]
click at [915, 573] on span "button" at bounding box center [918, 575] width 9 height 23
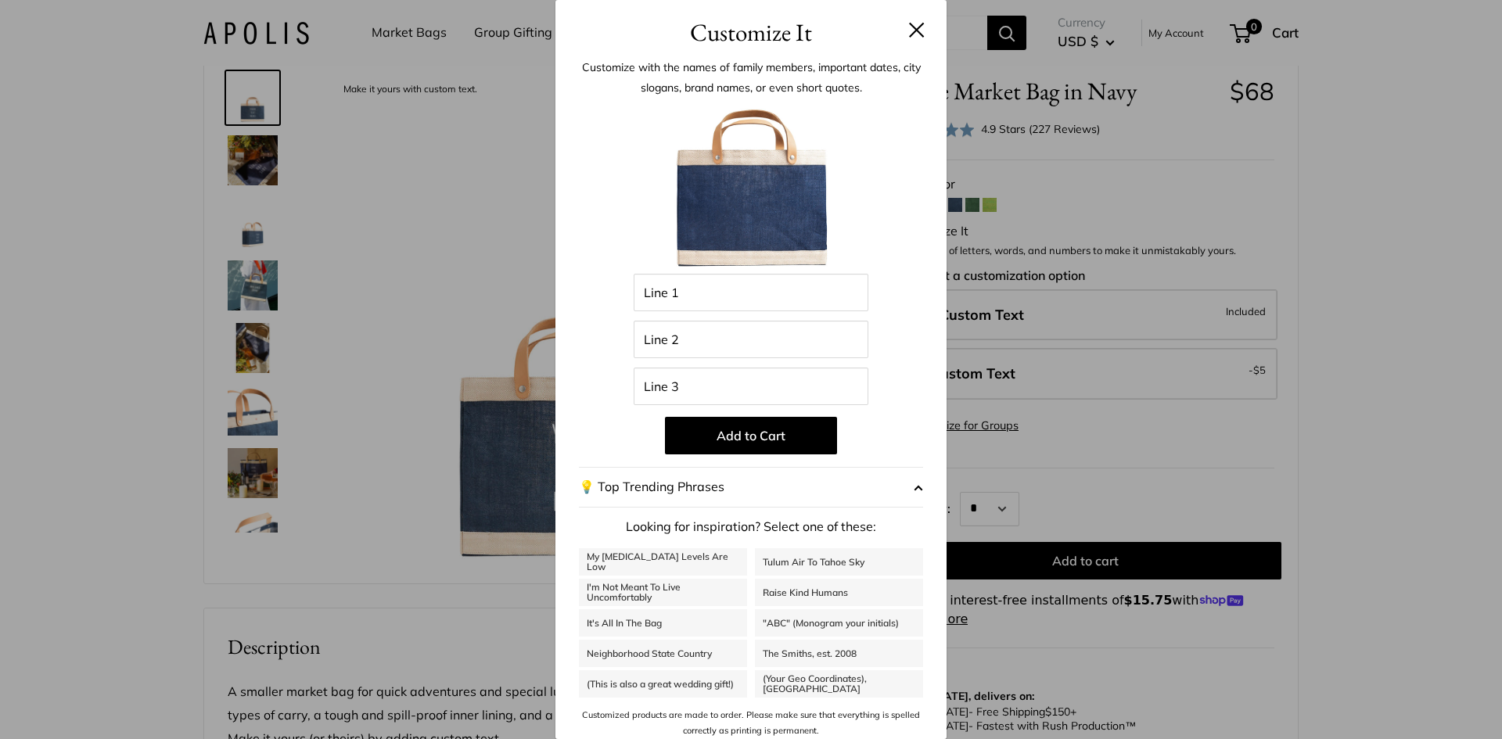
scroll to position [6, 0]
